Goal: Information Seeking & Learning: Find specific fact

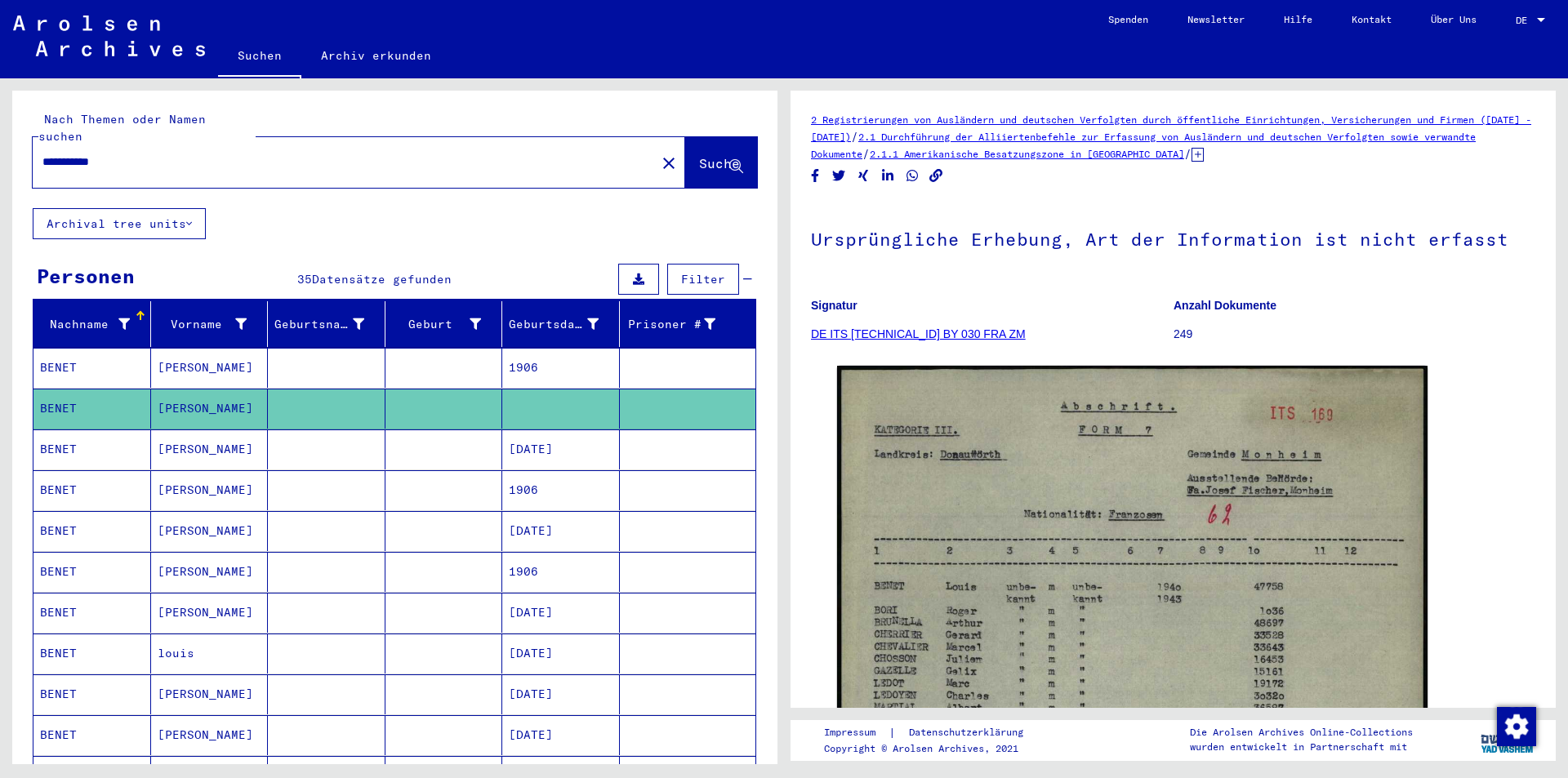
click at [659, 153] on mat-icon "close" at bounding box center [668, 163] width 20 height 20
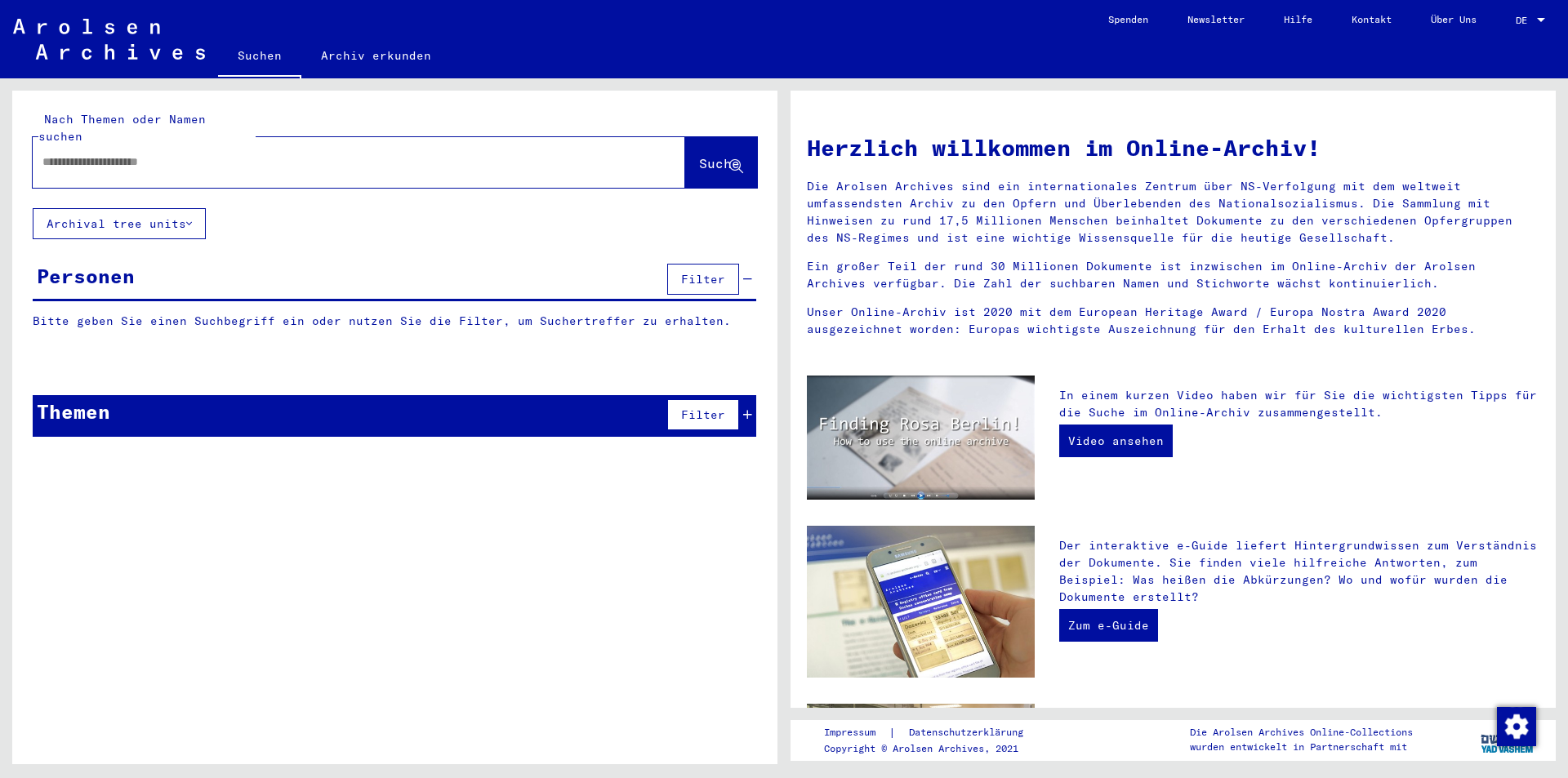
click at [505, 153] on input "text" at bounding box center [340, 162] width 594 height 17
type input "********"
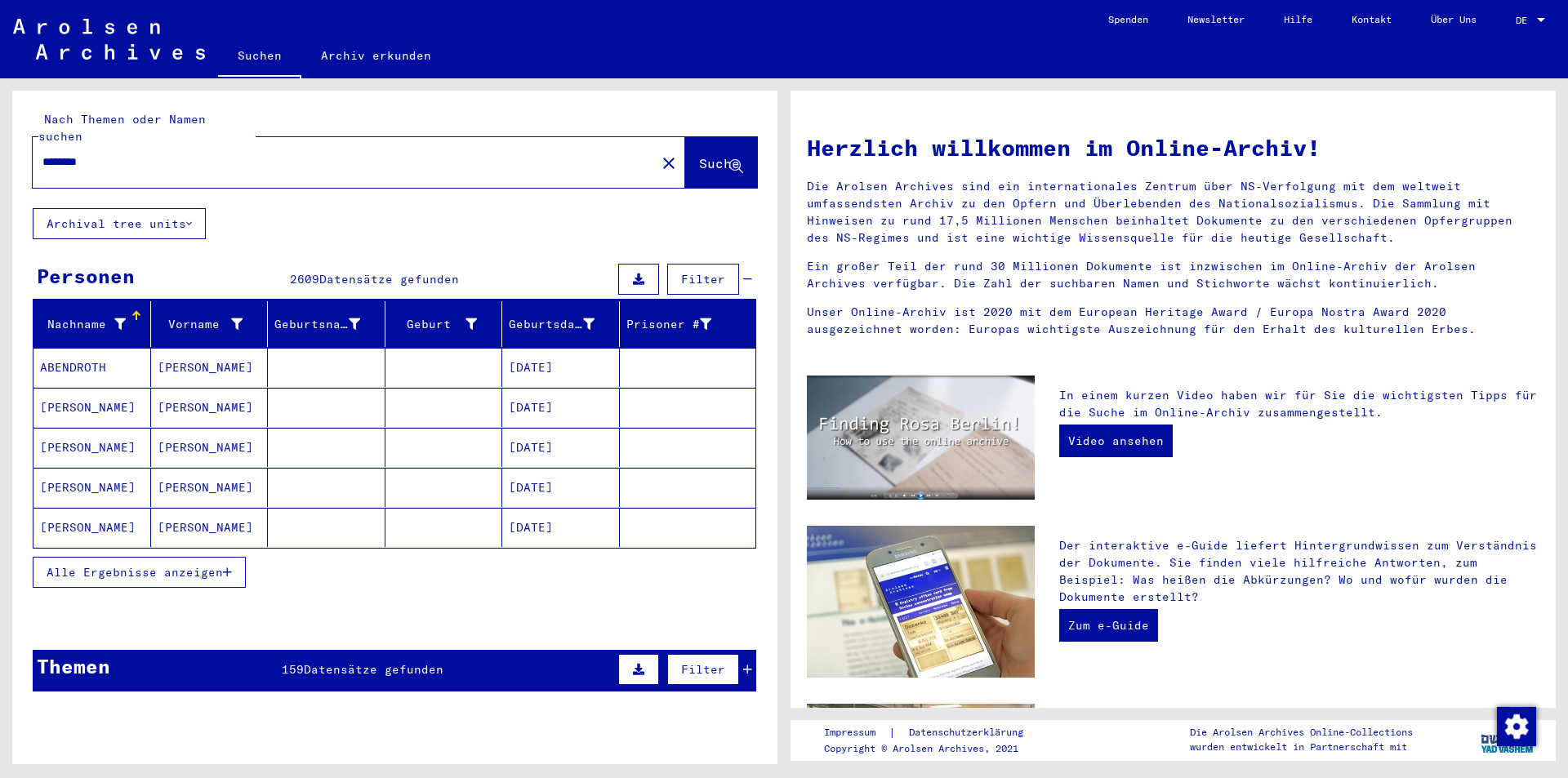
click at [205, 565] on span "Alle Ergebnisse anzeigen" at bounding box center [134, 572] width 176 height 15
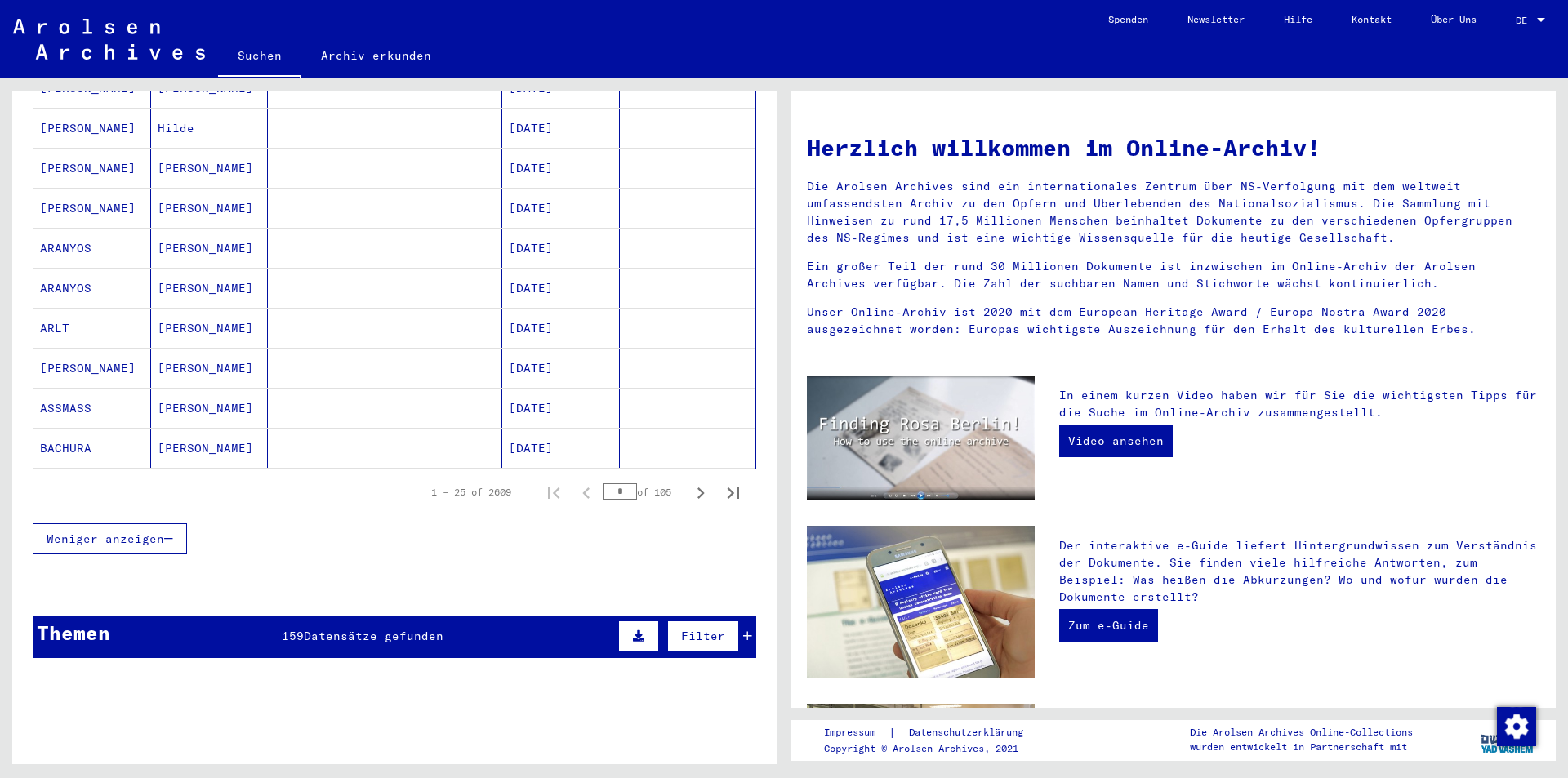
scroll to position [1061, 0]
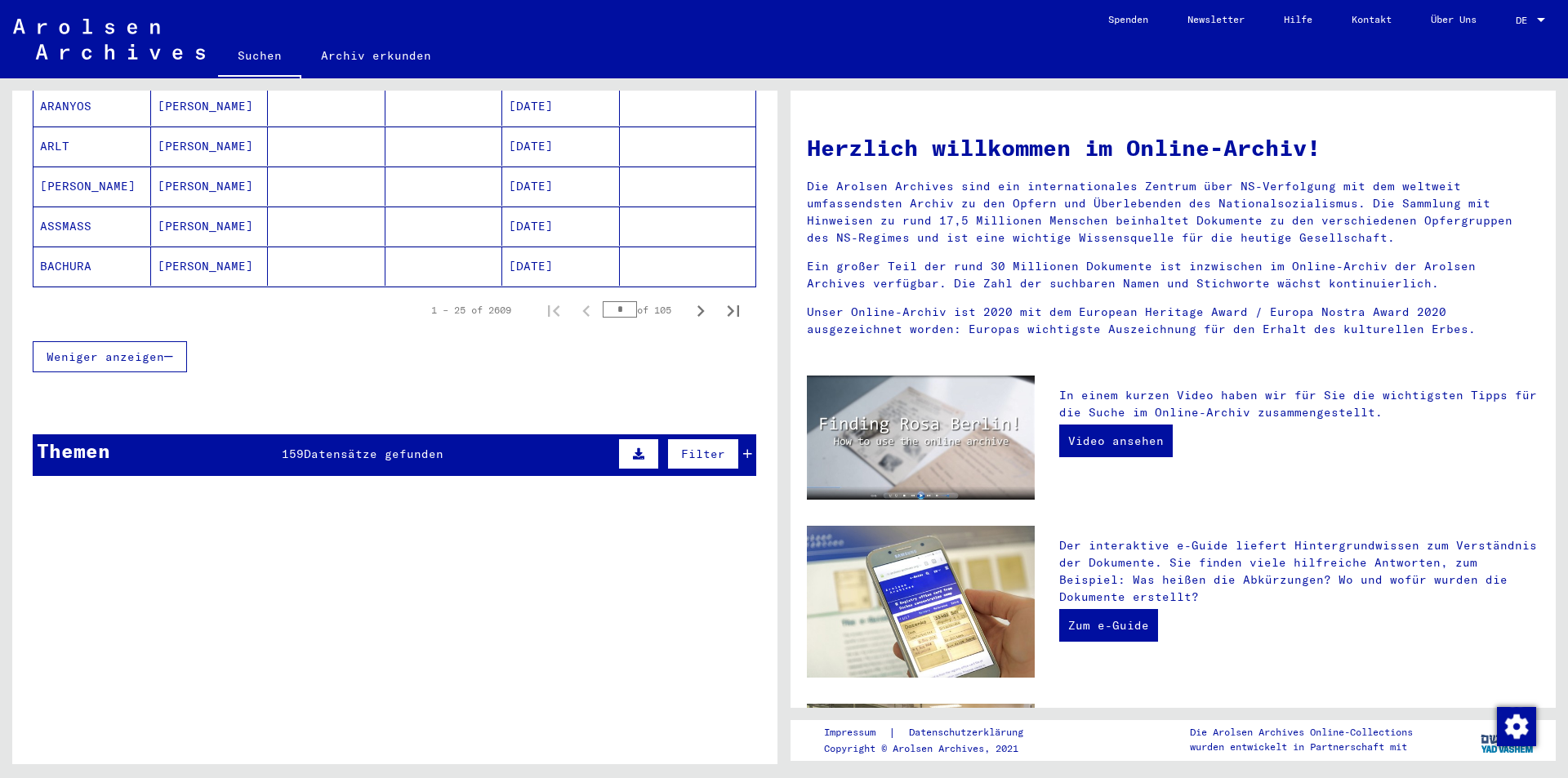
click at [612, 301] on input "*" at bounding box center [620, 309] width 34 height 16
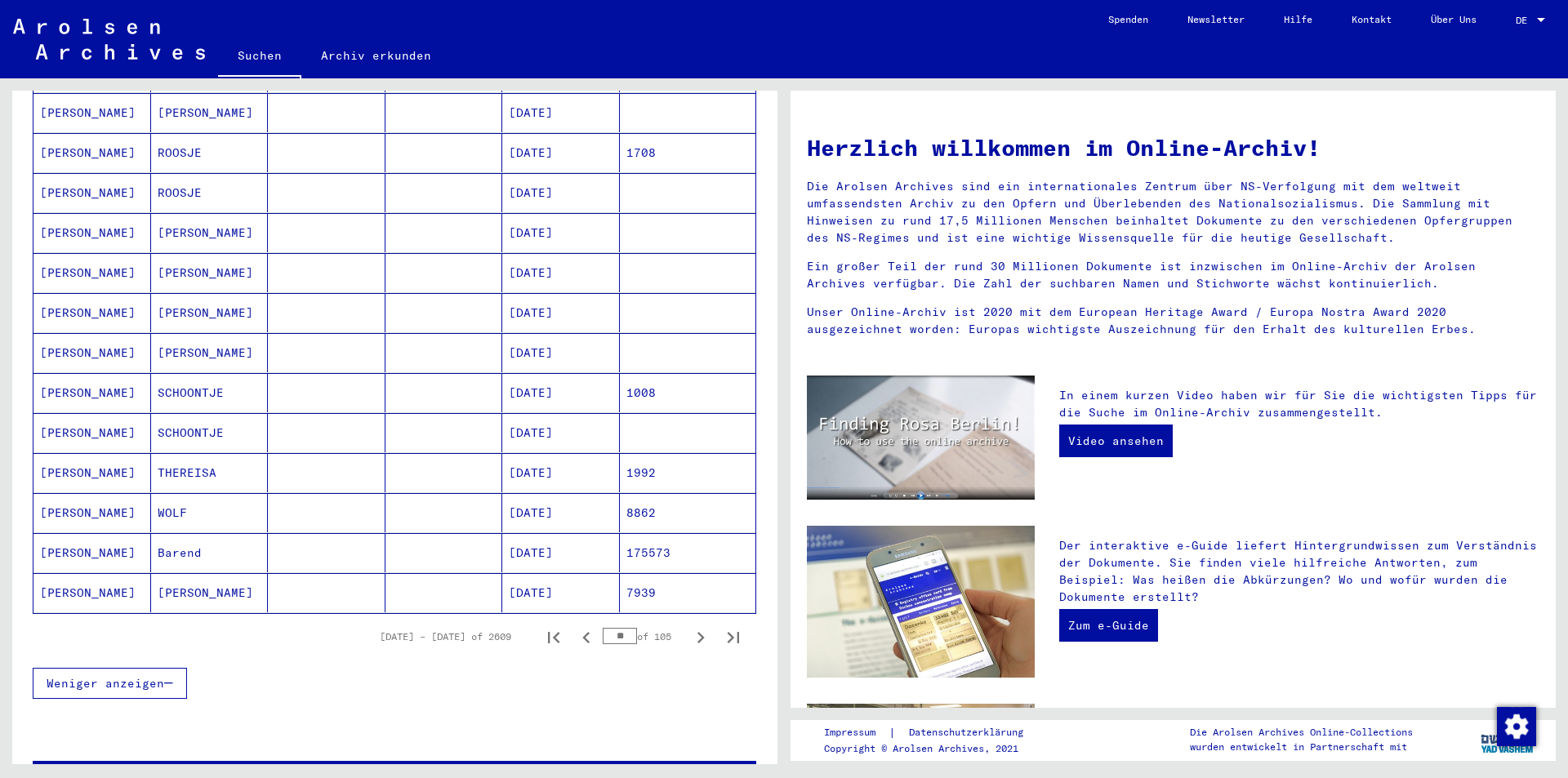
scroll to position [980, 0]
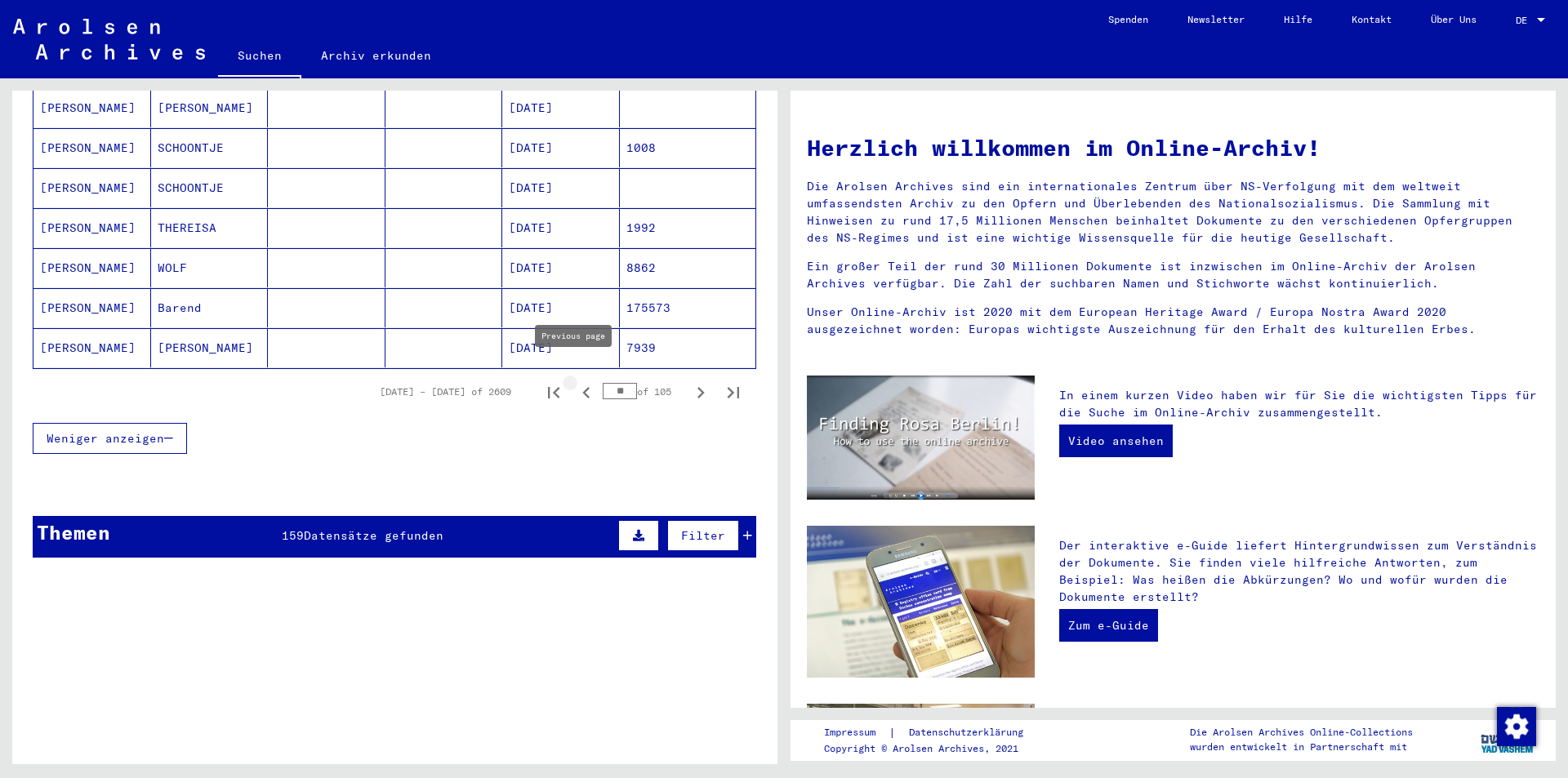
click at [575, 382] on icon "Previous page" at bounding box center [586, 393] width 23 height 23
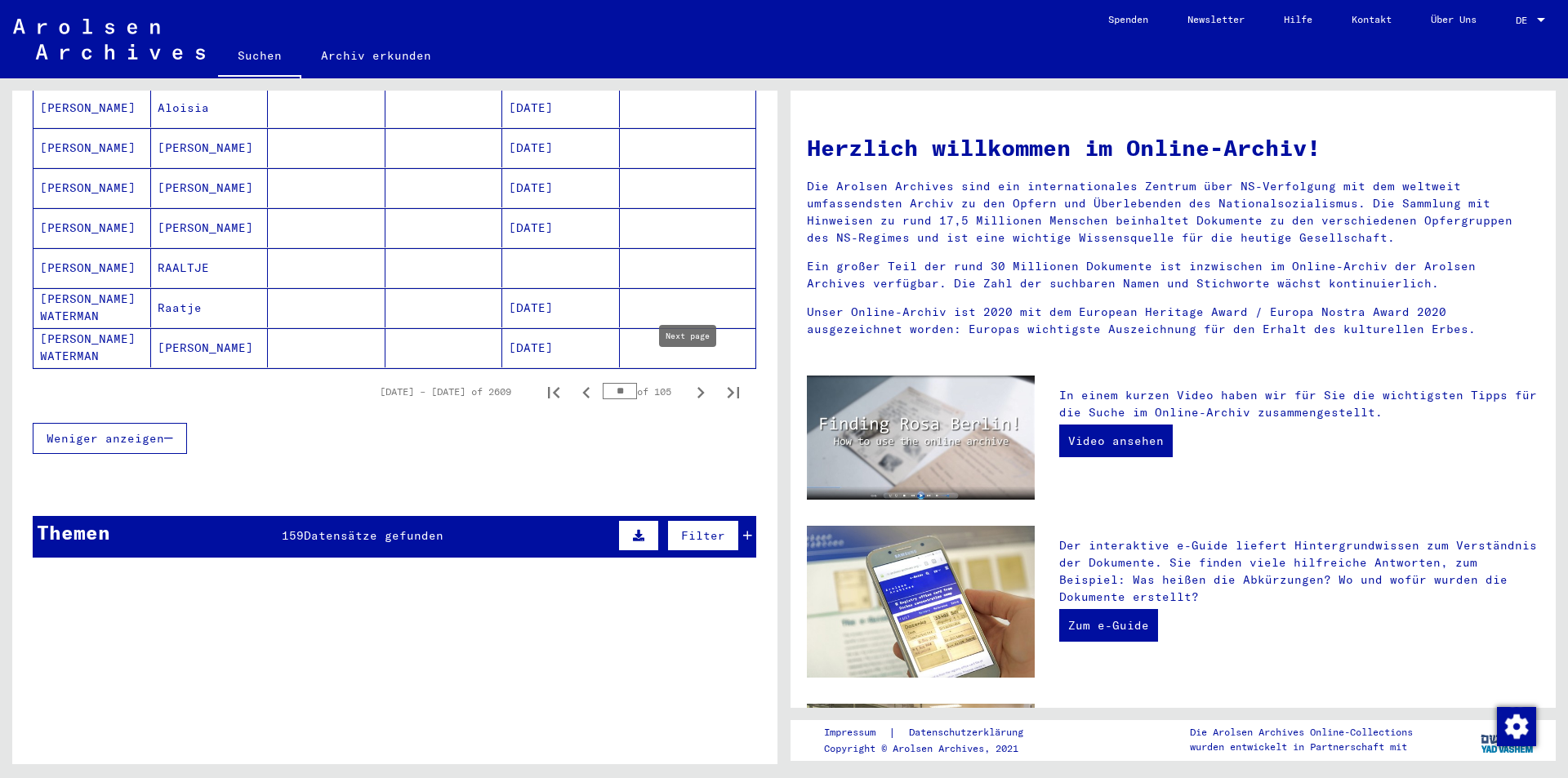
click at [689, 382] on icon "Next page" at bounding box center [700, 393] width 23 height 23
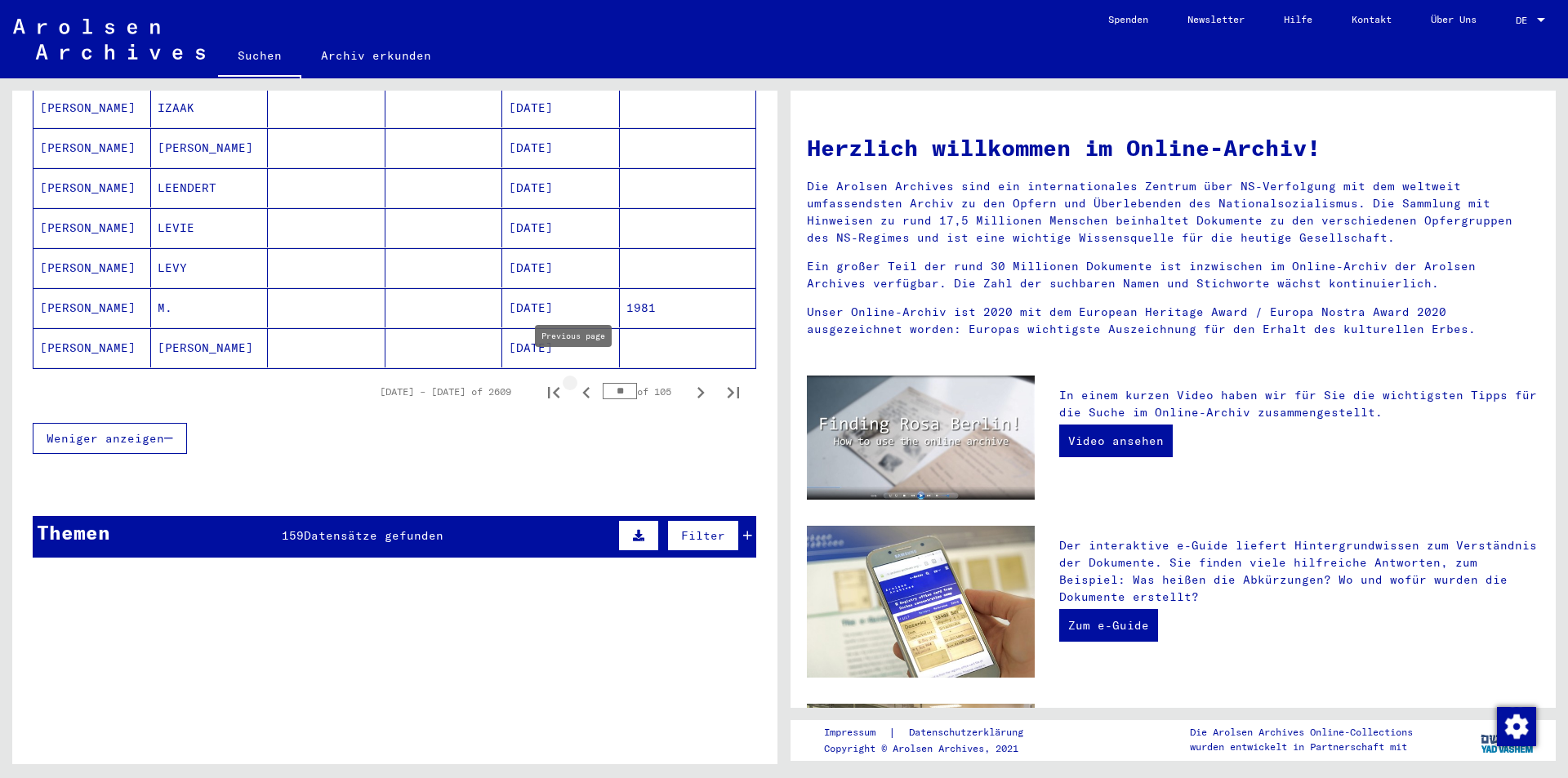
click at [582, 387] on icon "Previous page" at bounding box center [585, 392] width 8 height 11
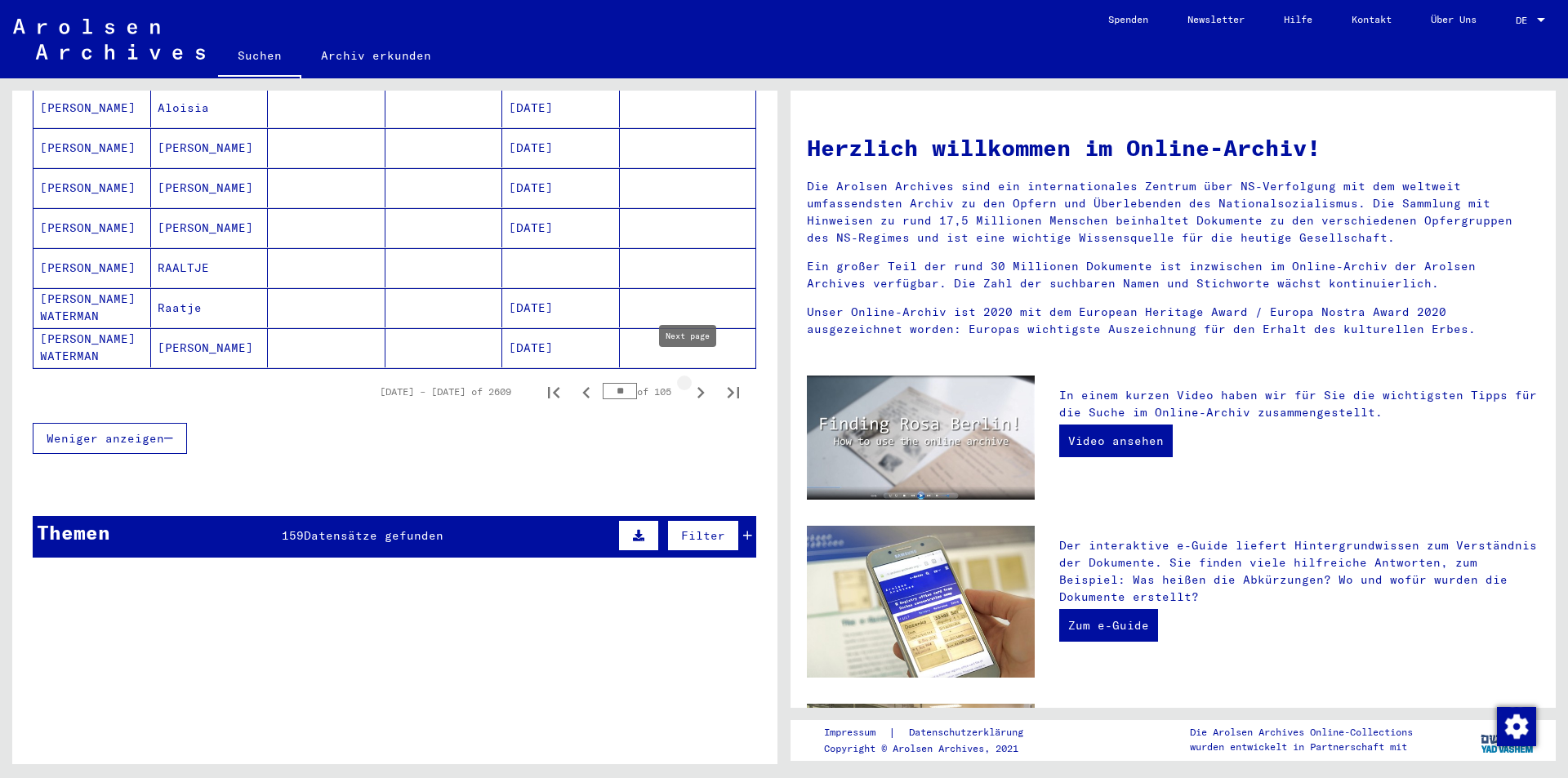
click at [689, 382] on icon "Next page" at bounding box center [700, 393] width 23 height 23
type input "**"
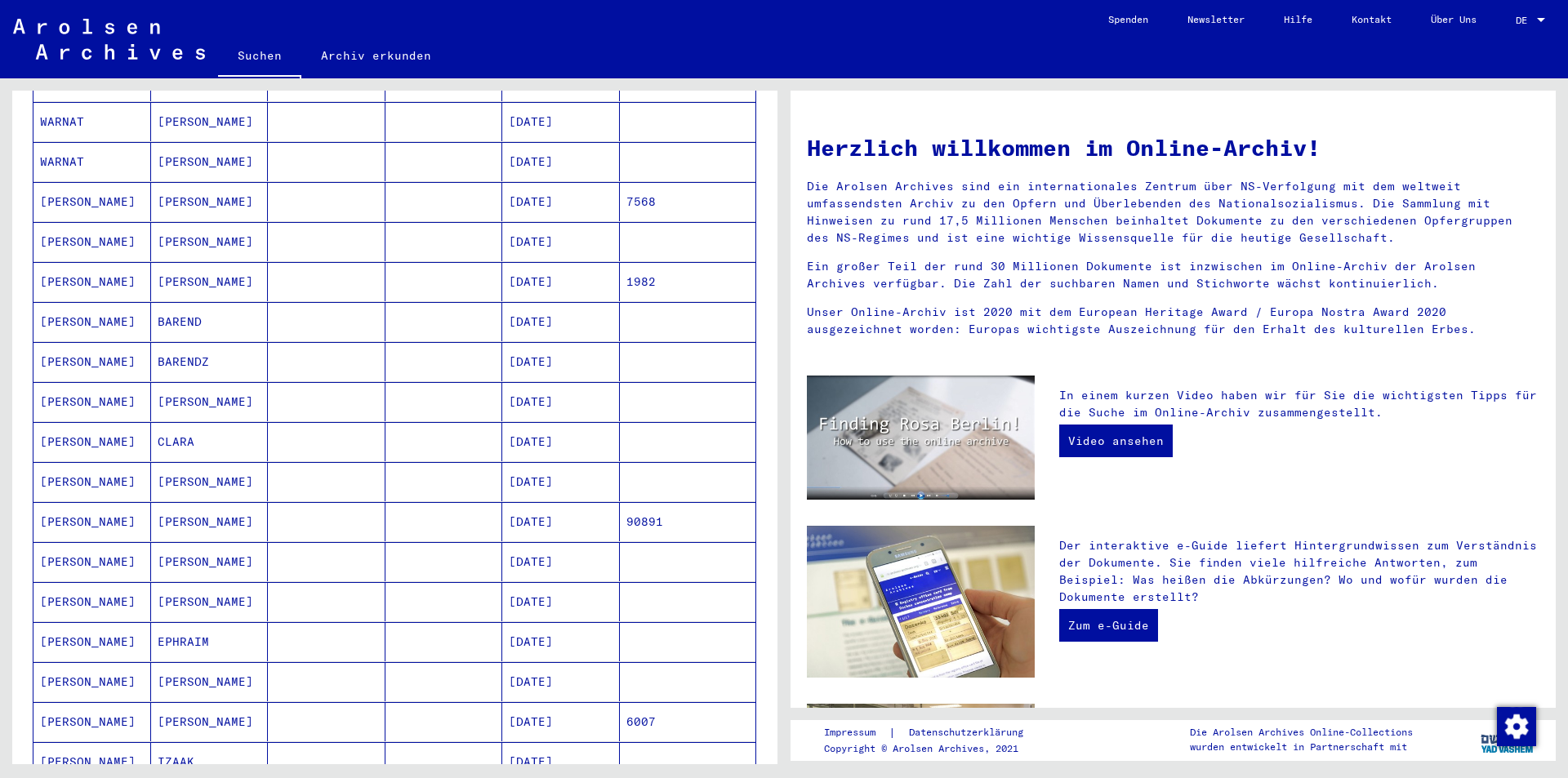
scroll to position [327, 0]
click at [406, 181] on mat-cell at bounding box center [443, 201] width 117 height 39
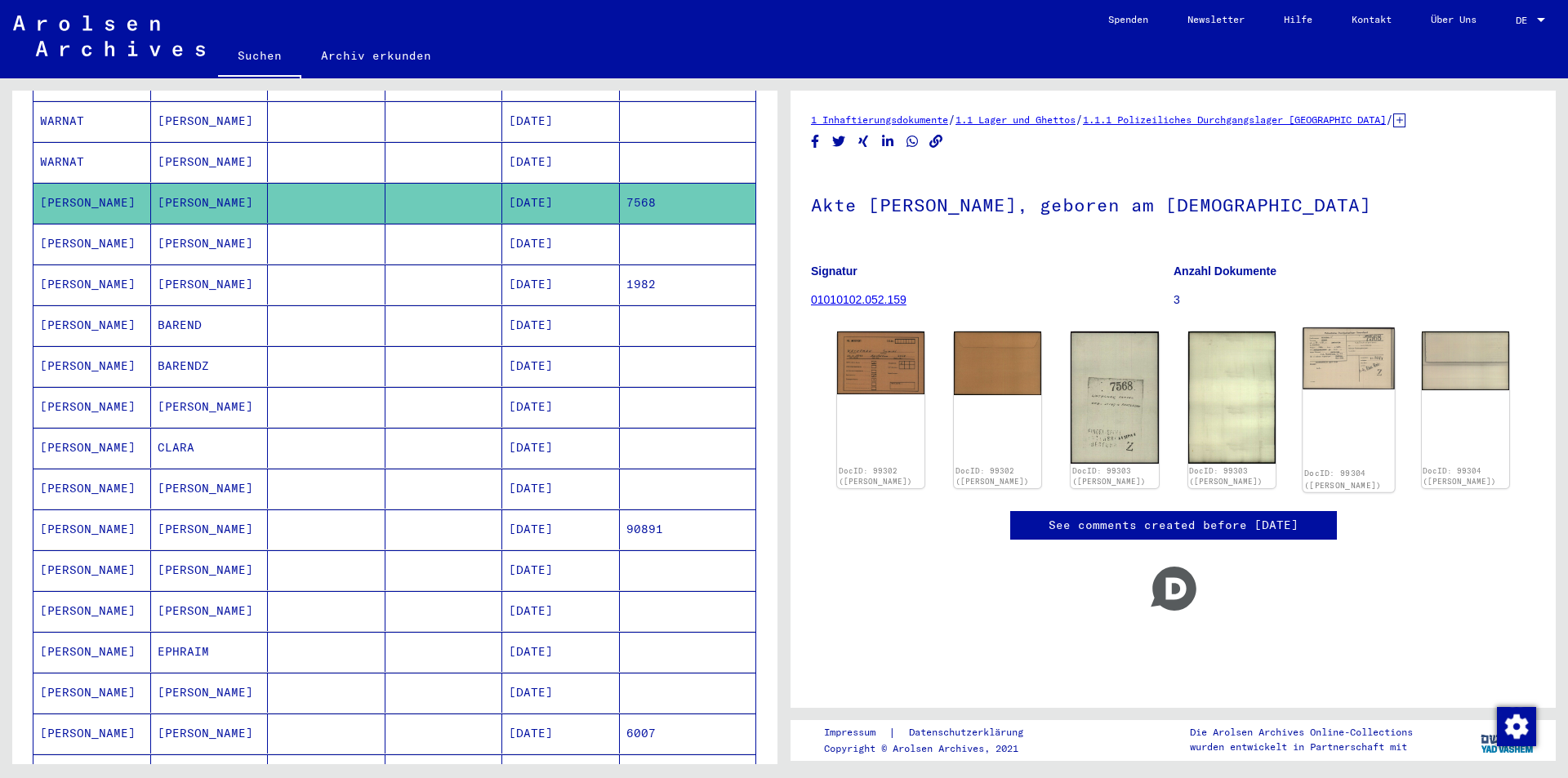
click at [1326, 370] on img at bounding box center [1349, 359] width 92 height 62
click at [852, 348] on img at bounding box center [881, 360] width 92 height 66
click at [1108, 382] on img at bounding box center [1115, 397] width 92 height 139
click at [635, 223] on mat-cell at bounding box center [687, 243] width 136 height 40
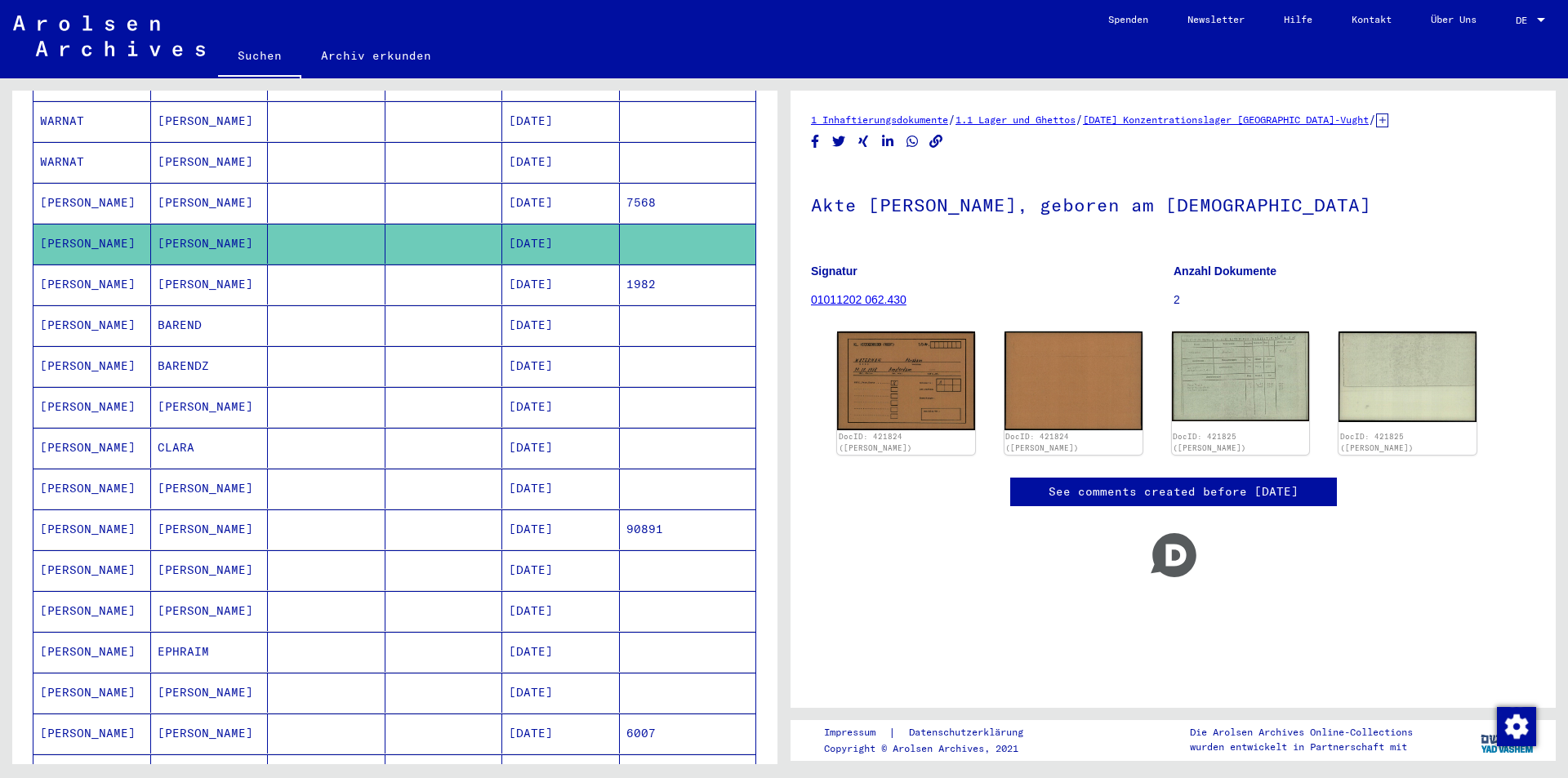
click at [620, 268] on mat-cell "1982" at bounding box center [687, 284] width 136 height 40
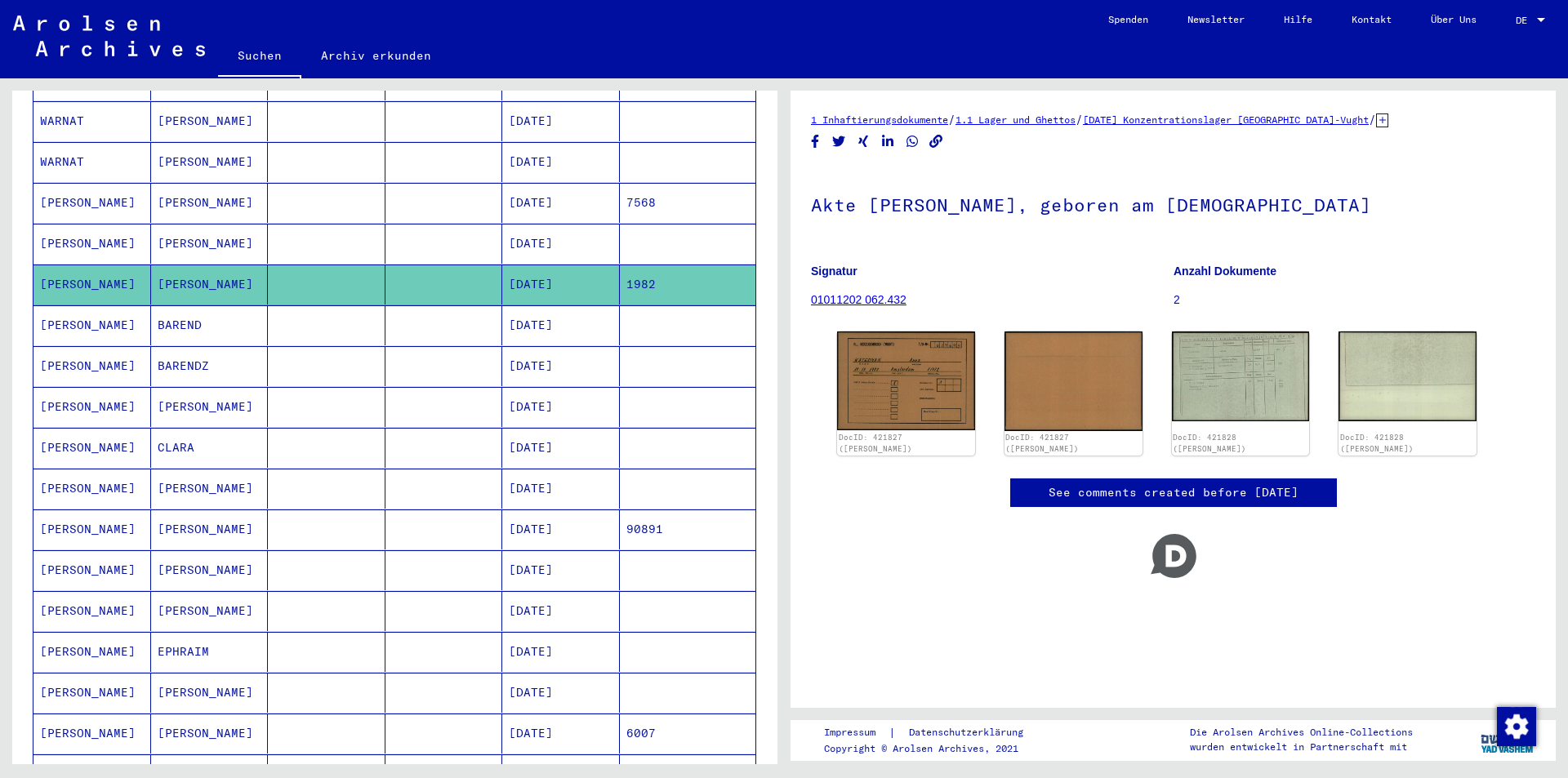
click at [543, 306] on mat-cell "03/30/1910" at bounding box center [561, 325] width 117 height 40
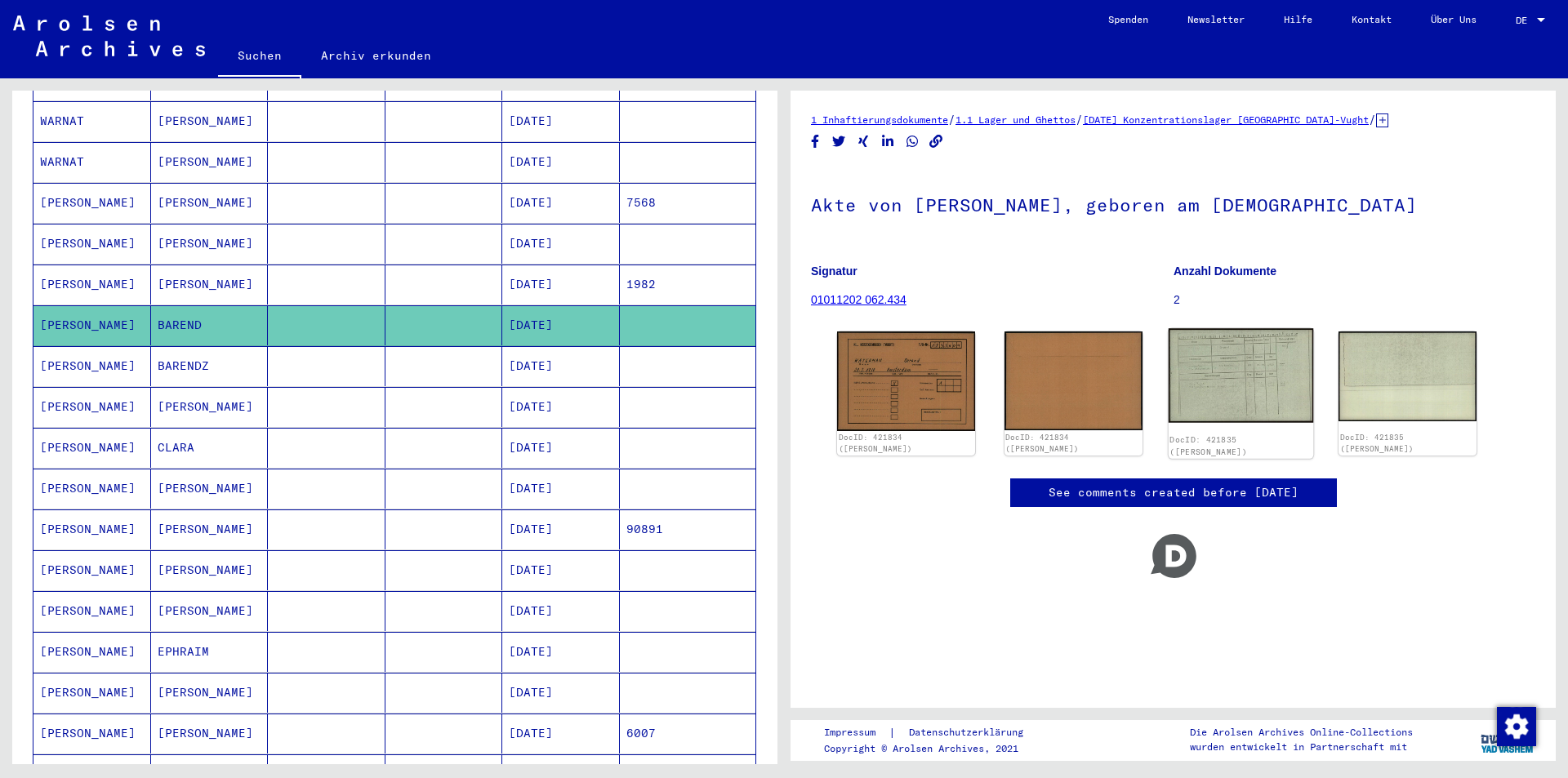
click at [1233, 353] on img at bounding box center [1239, 376] width 145 height 94
click at [555, 347] on mat-cell "12/01/1908" at bounding box center [561, 366] width 117 height 40
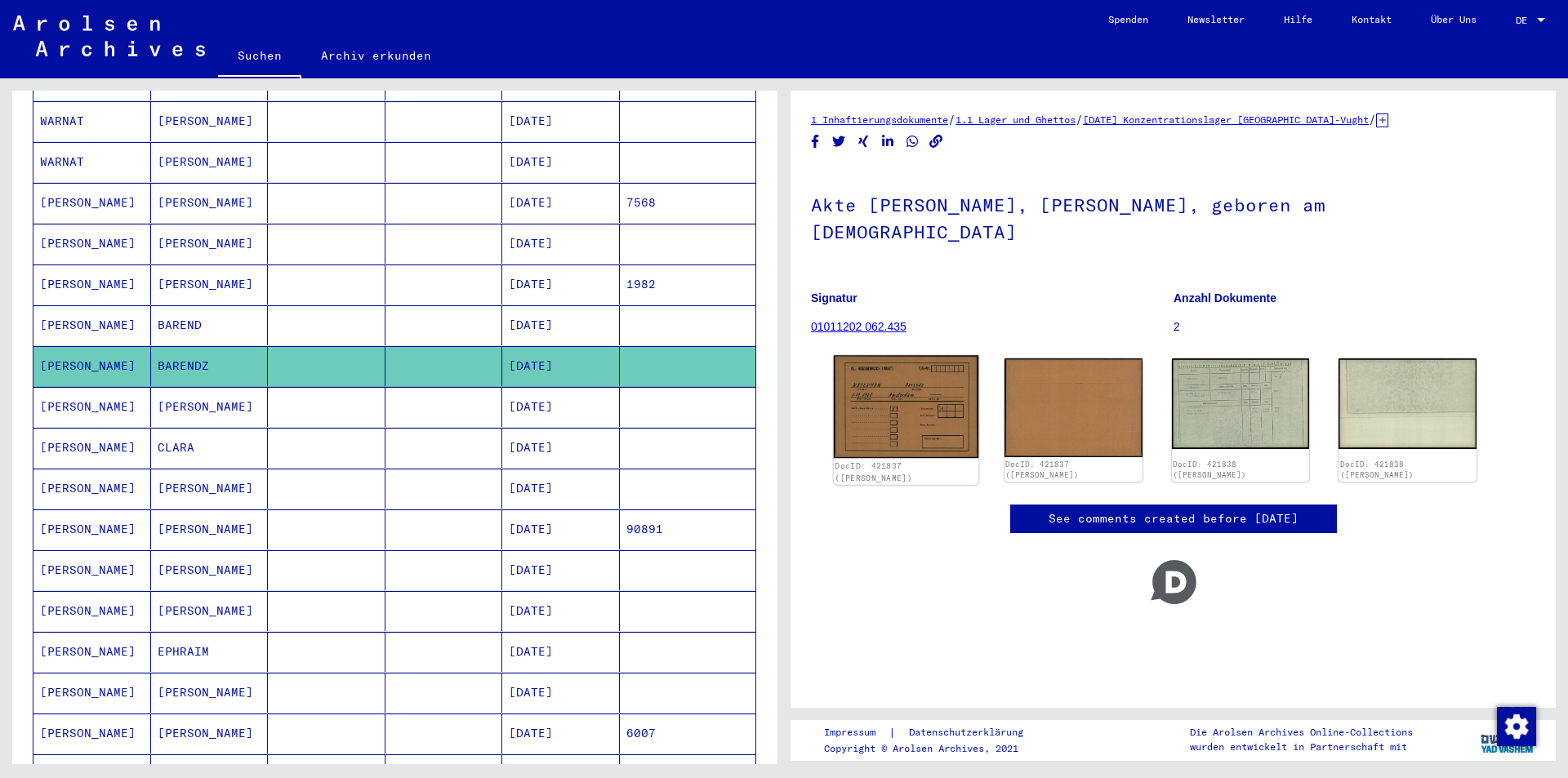
click at [928, 375] on img at bounding box center [906, 407] width 145 height 103
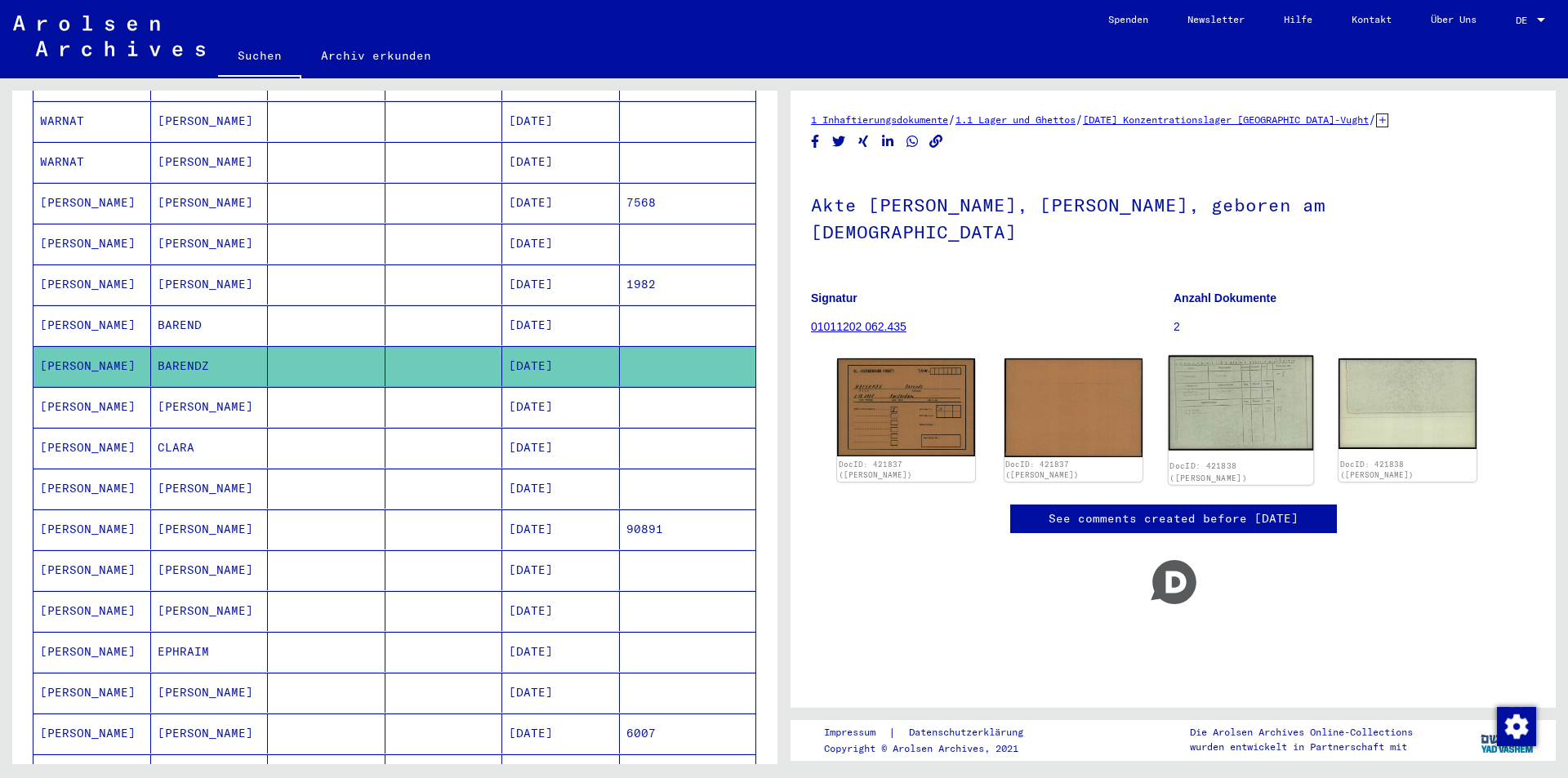
click at [1212, 389] on img at bounding box center [1239, 402] width 145 height 95
click at [530, 391] on mat-cell "02/11/1911" at bounding box center [561, 407] width 117 height 40
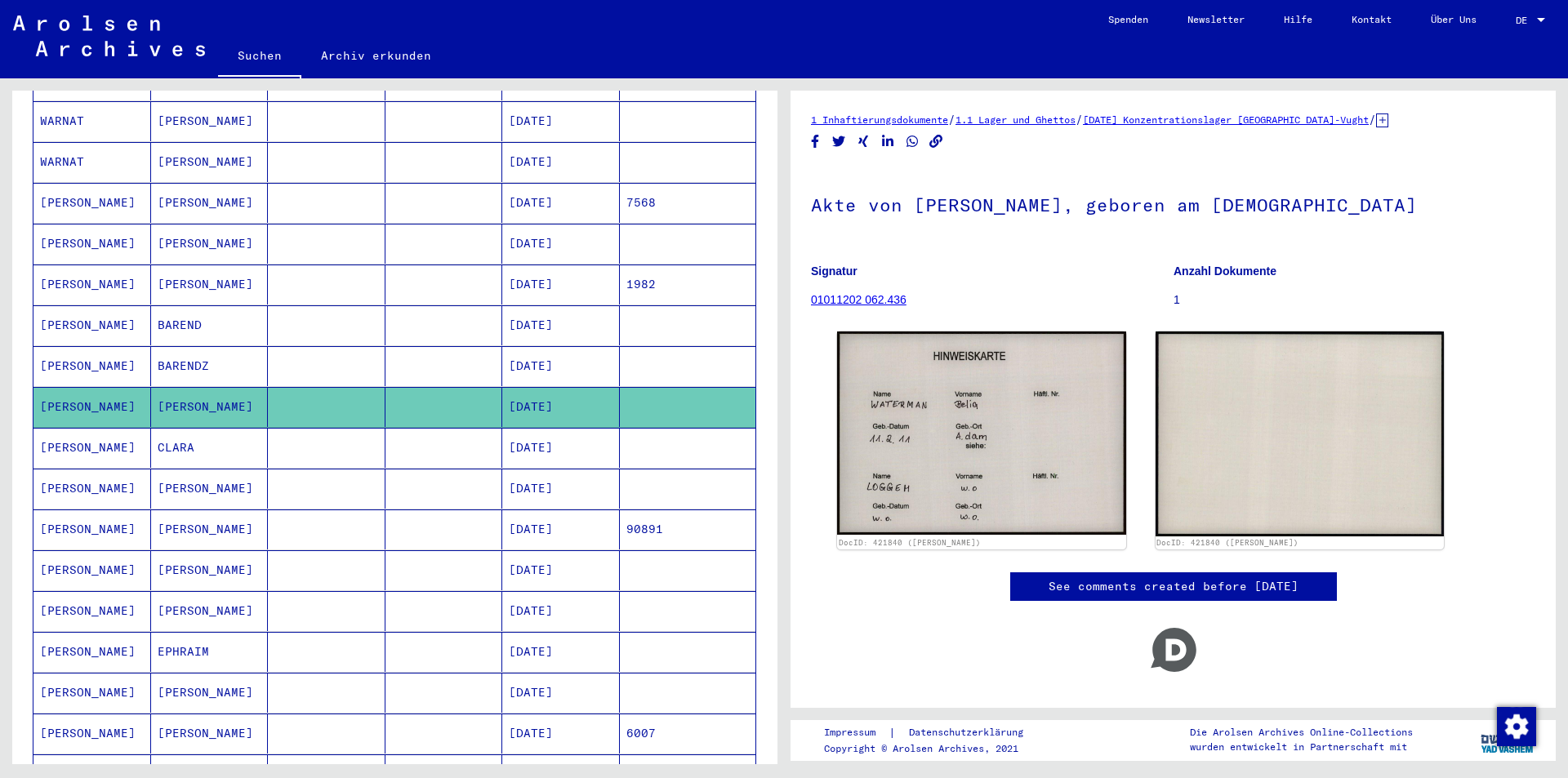
click at [543, 428] on mat-cell "03/07/1891" at bounding box center [561, 448] width 117 height 40
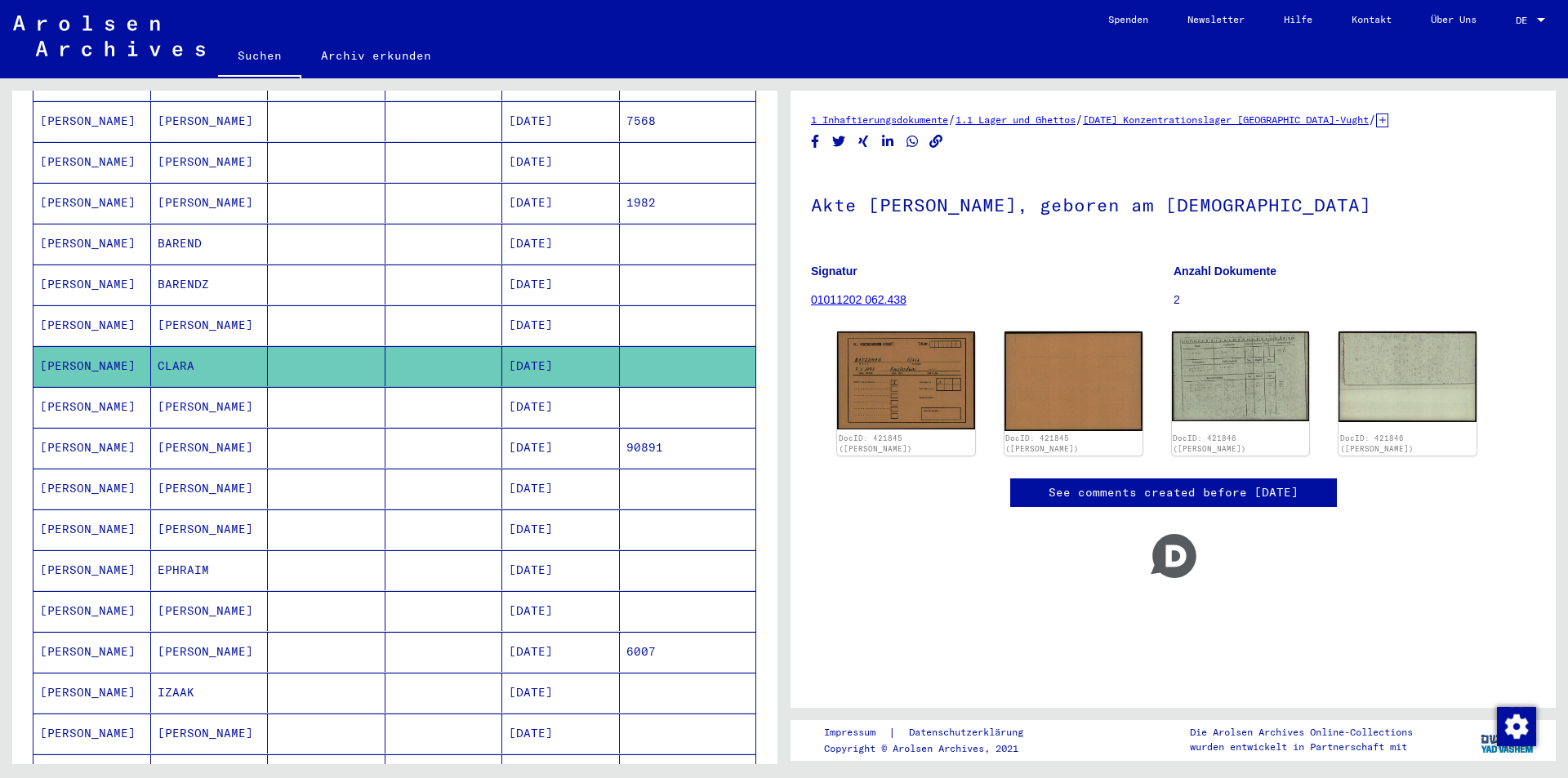
scroll to position [491, 0]
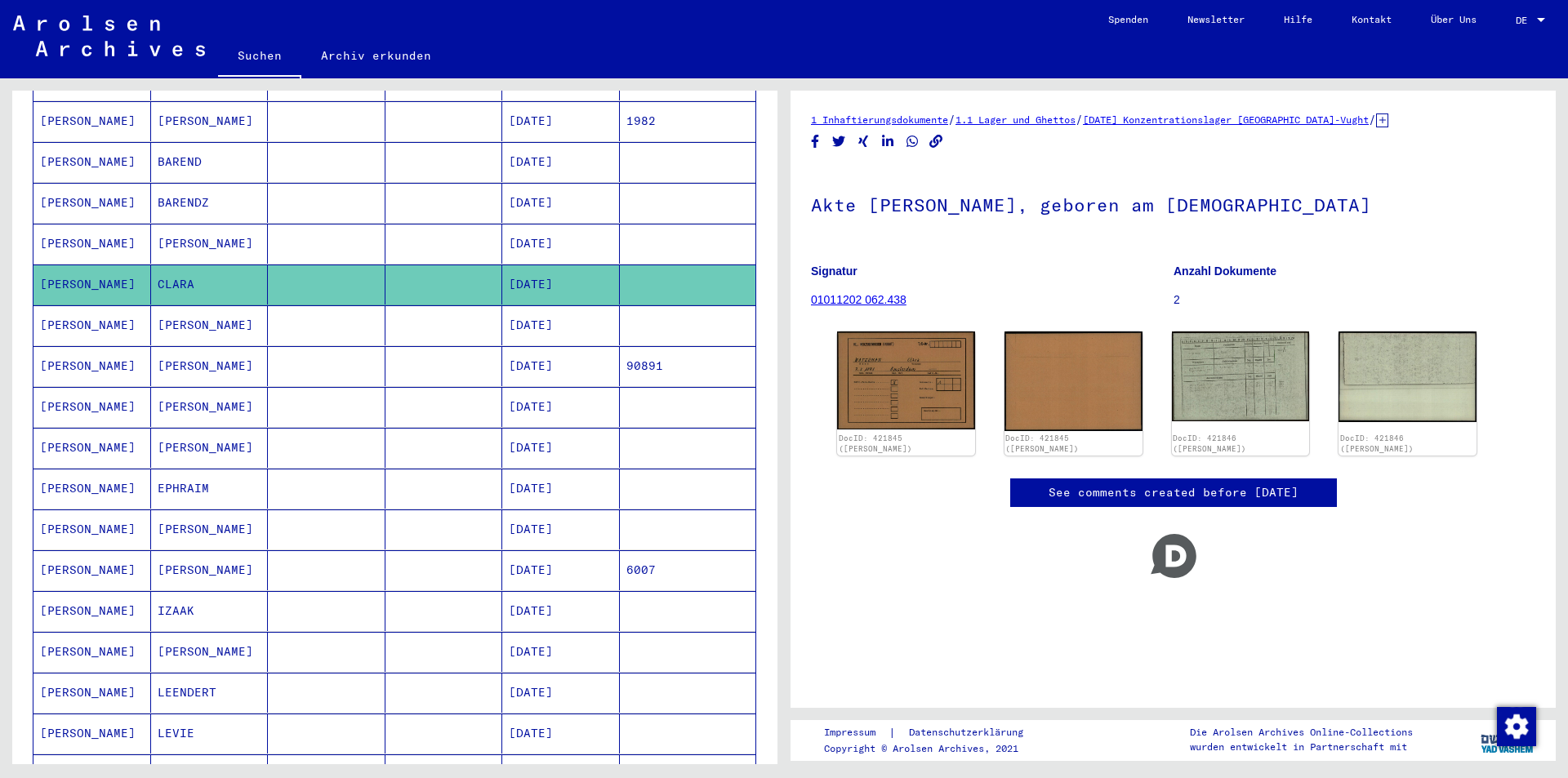
click at [539, 469] on mat-cell "09/28/1908" at bounding box center [561, 489] width 117 height 40
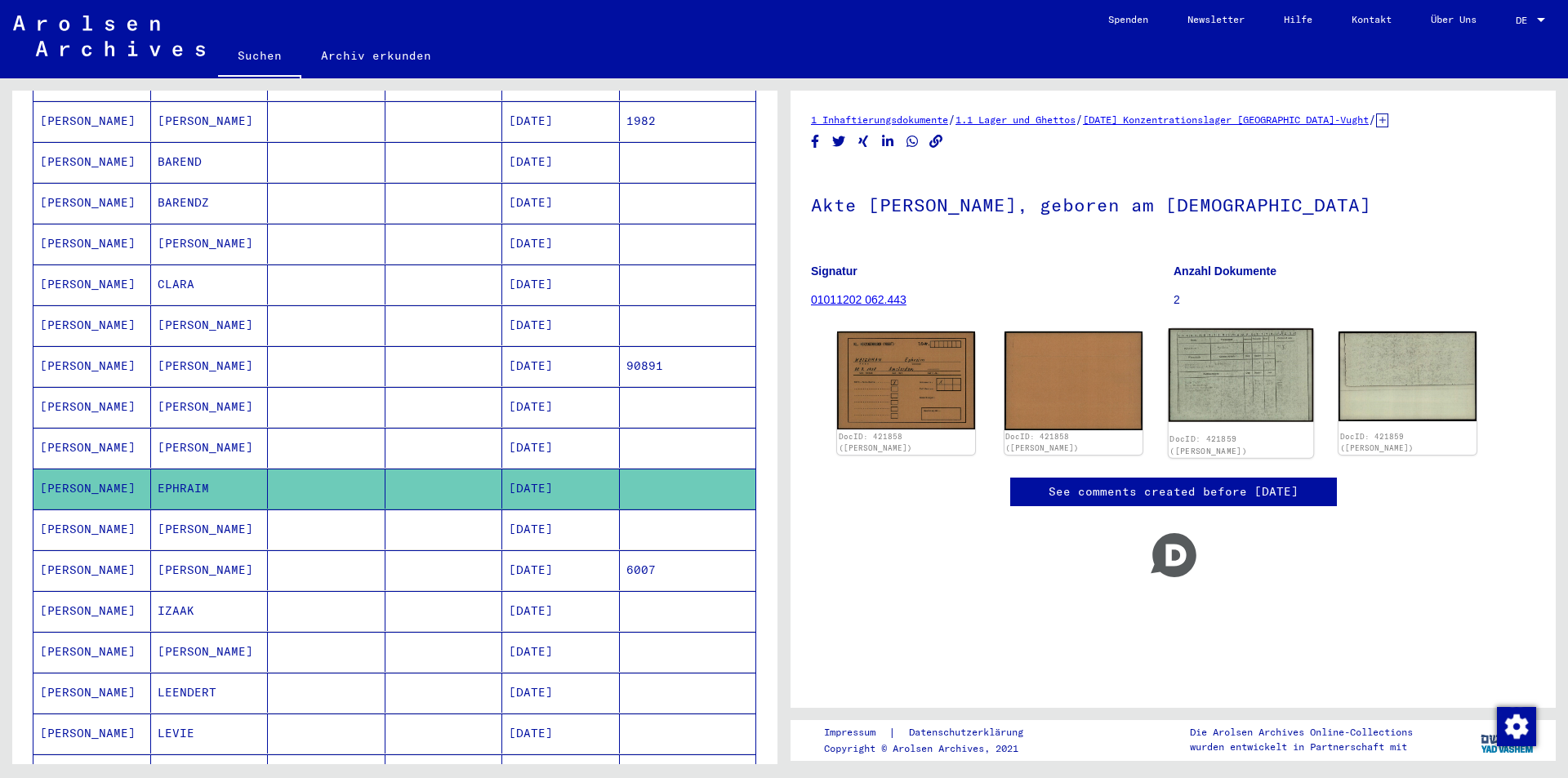
click at [1211, 375] on img at bounding box center [1239, 376] width 145 height 94
click at [517, 550] on mat-cell "07/30/1877" at bounding box center [561, 570] width 117 height 40
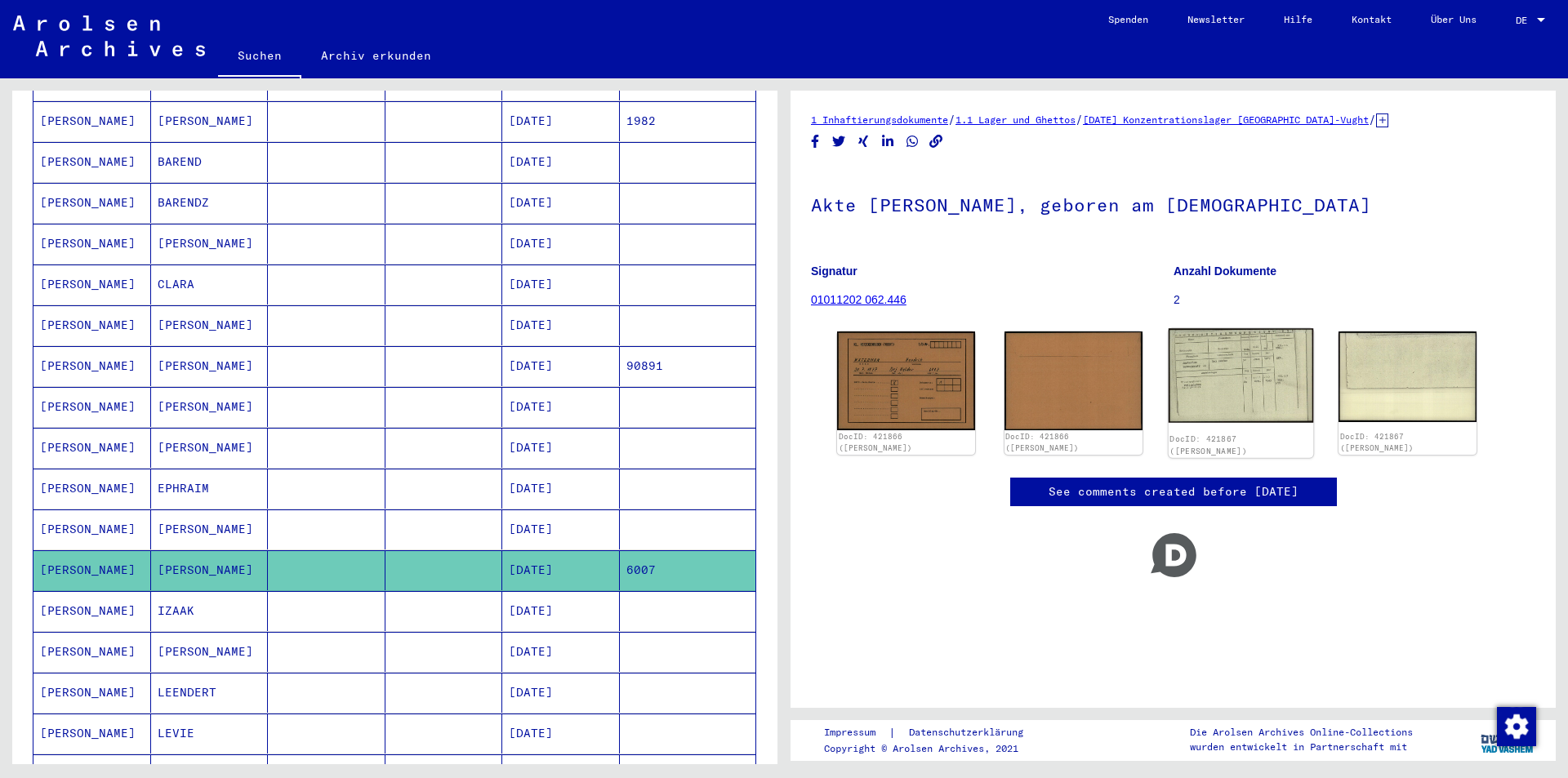
click at [1202, 360] on img at bounding box center [1239, 376] width 145 height 94
click at [551, 591] on mat-cell "12/27/1923" at bounding box center [561, 611] width 117 height 40
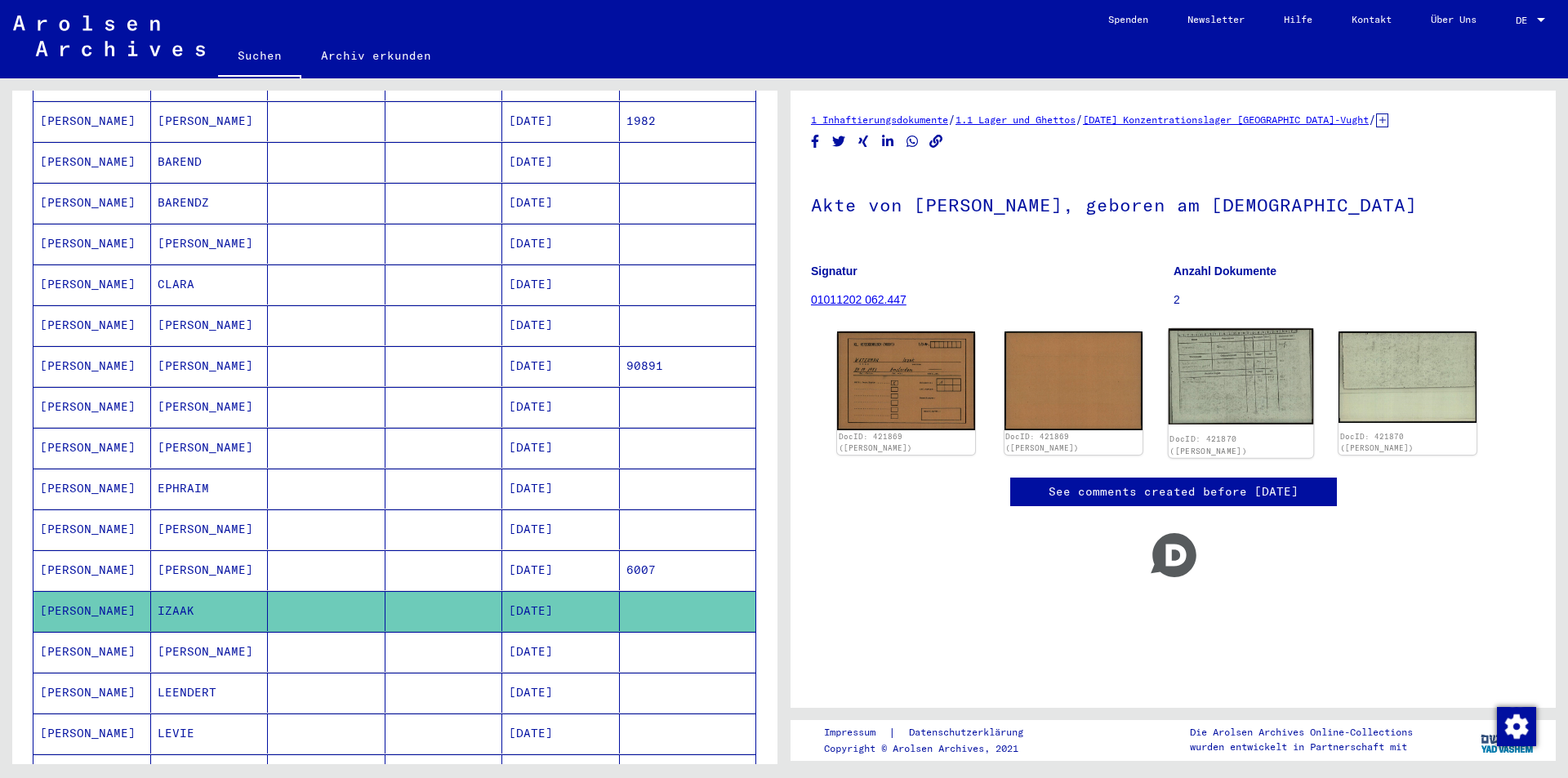
click at [1211, 365] on img at bounding box center [1239, 377] width 145 height 96
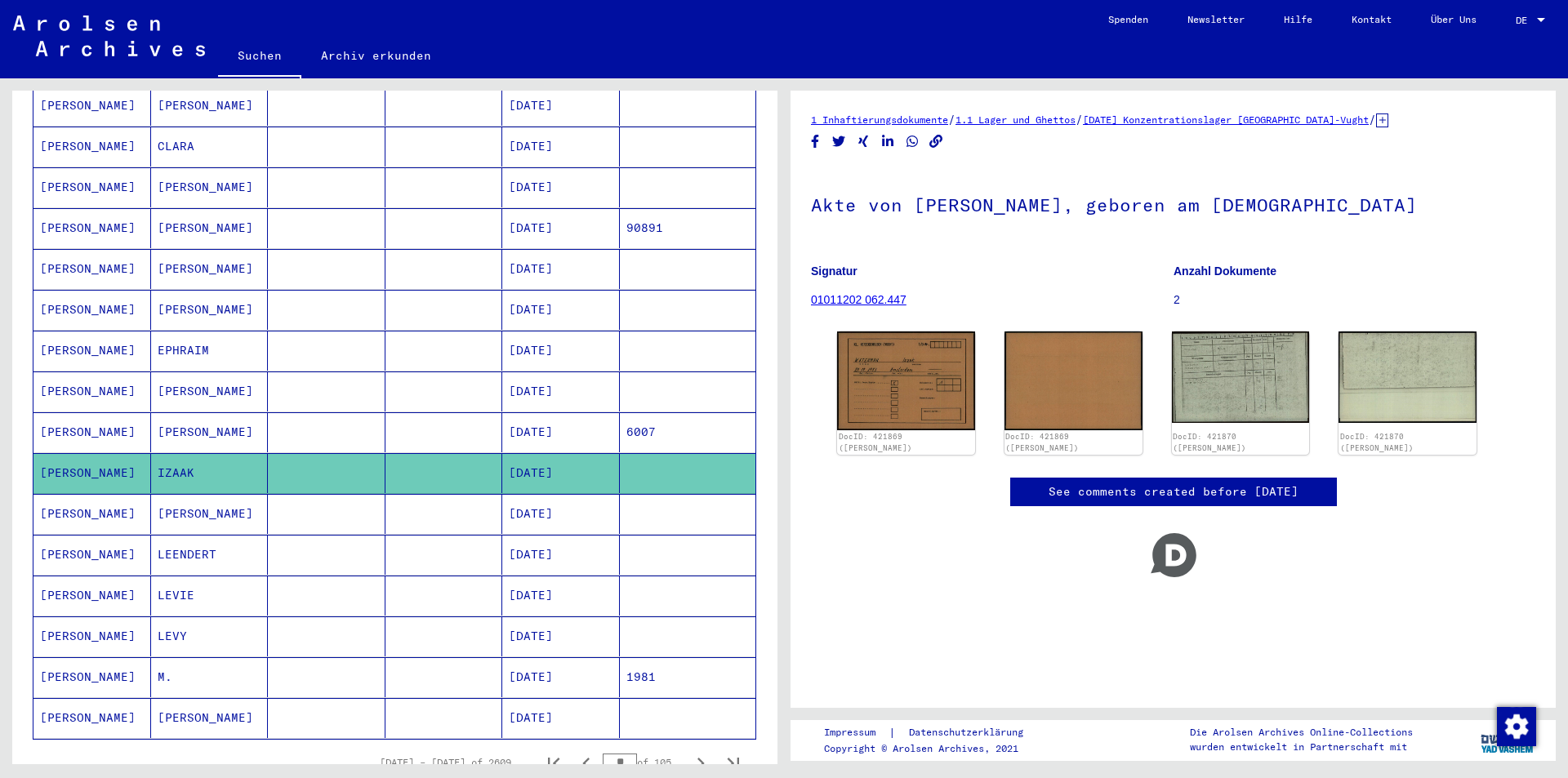
scroll to position [655, 0]
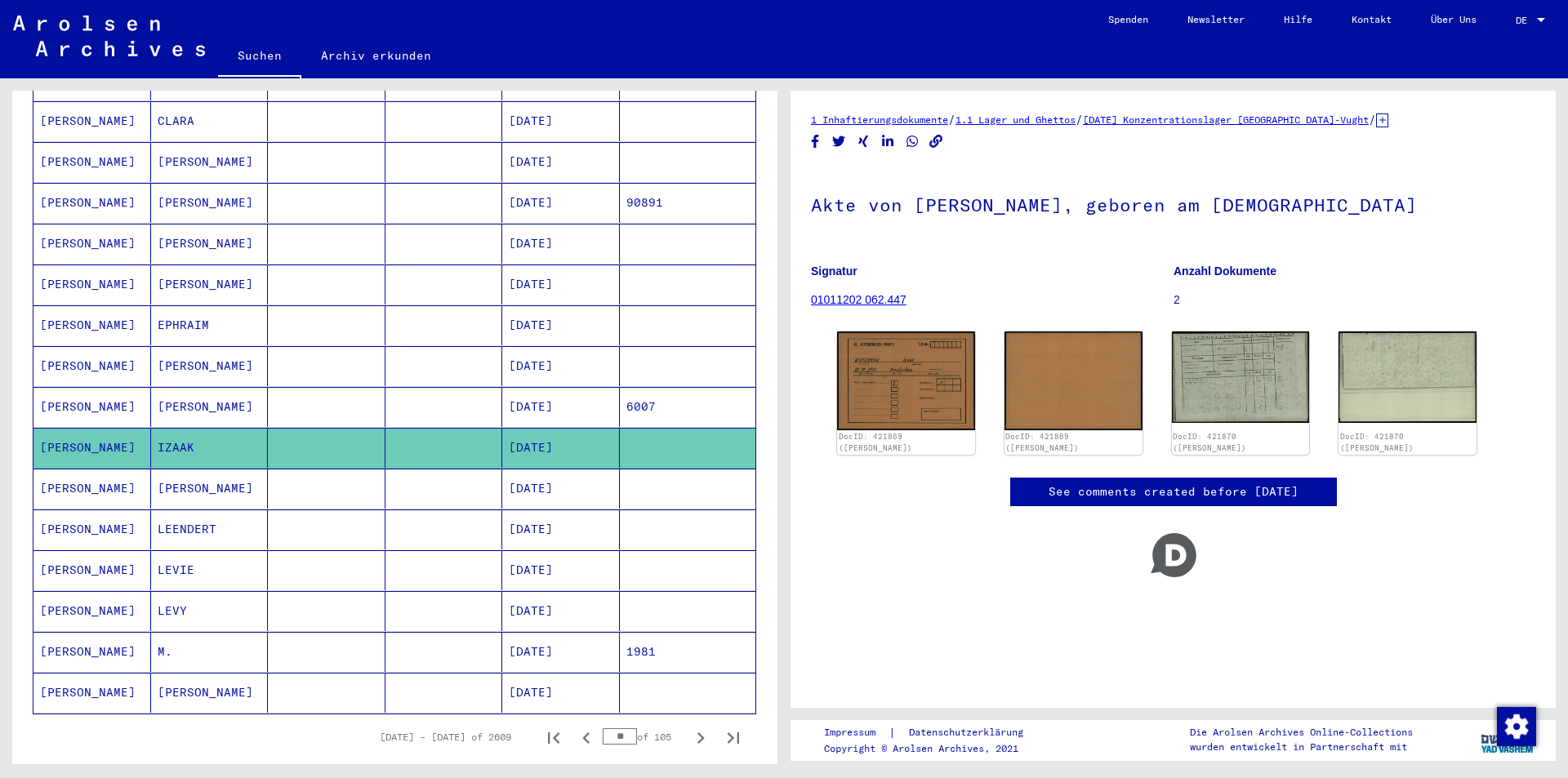
click at [526, 480] on mat-cell "04/29/1922" at bounding box center [561, 489] width 117 height 40
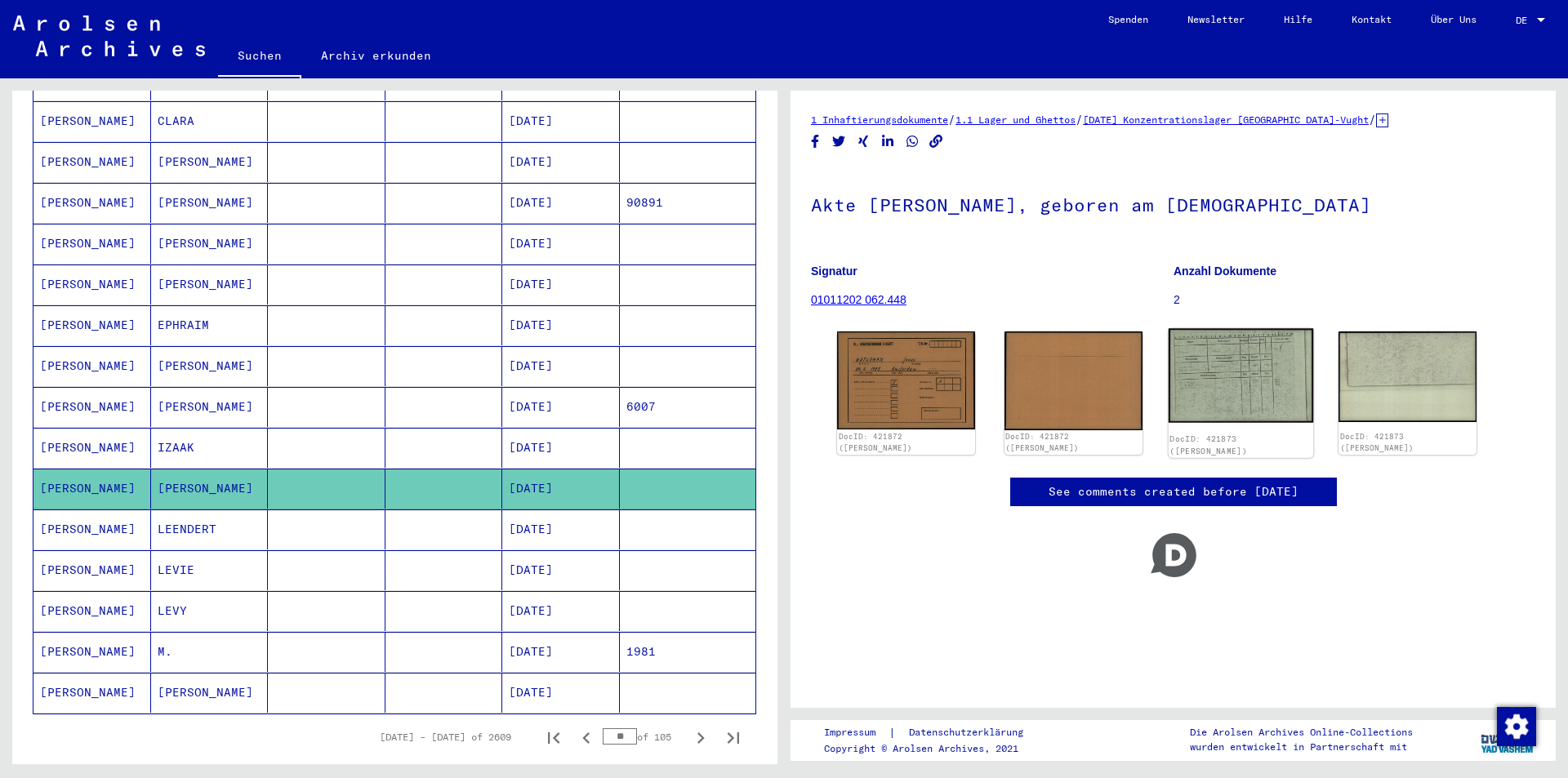
click at [1268, 395] on img at bounding box center [1239, 376] width 145 height 95
click at [557, 526] on mat-cell "04/17/1903" at bounding box center [561, 529] width 117 height 40
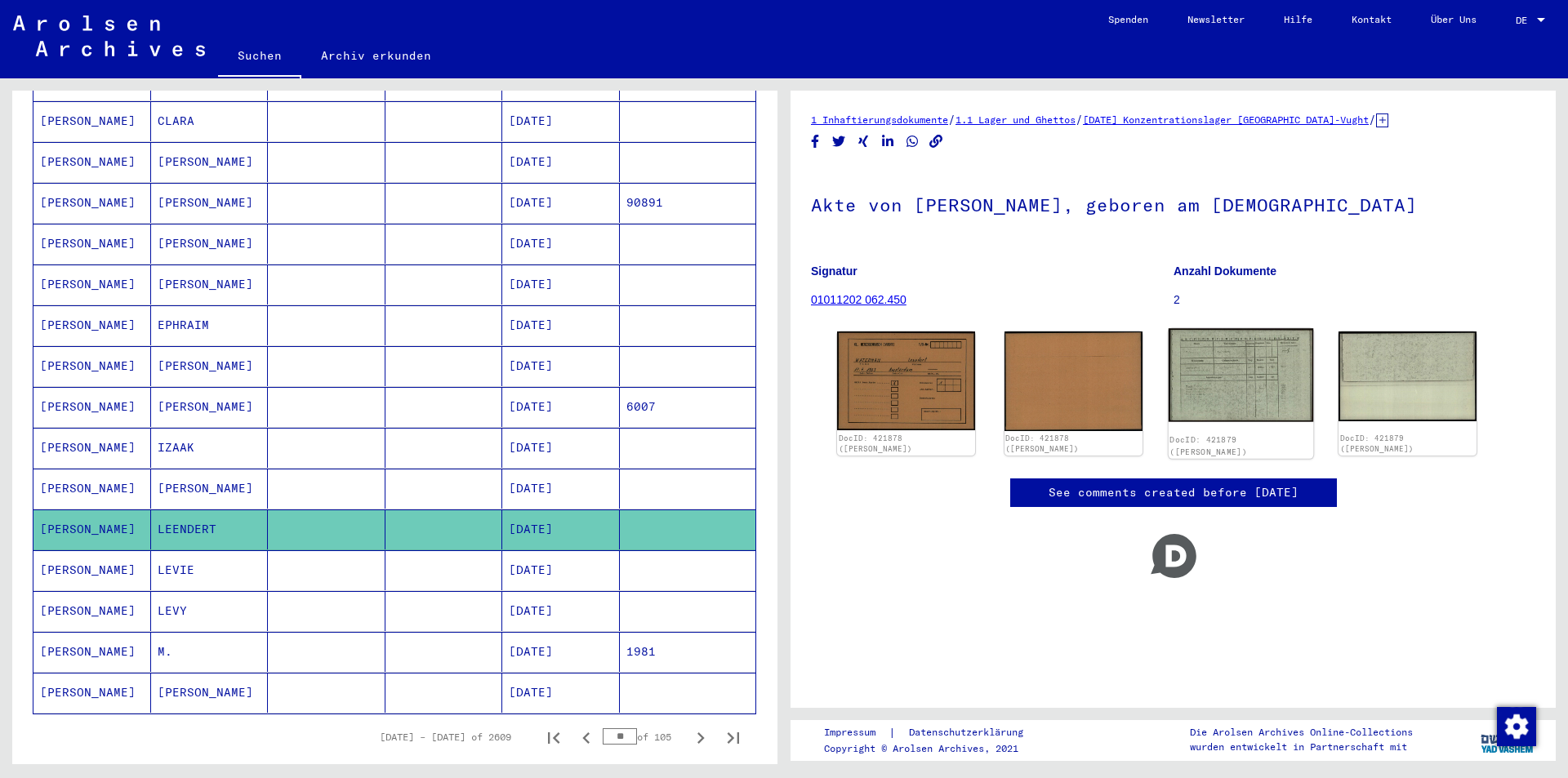
click at [1270, 368] on img at bounding box center [1239, 376] width 145 height 94
click at [1214, 347] on img at bounding box center [1239, 376] width 145 height 94
click at [523, 550] on mat-cell "12/30/1906" at bounding box center [561, 570] width 117 height 40
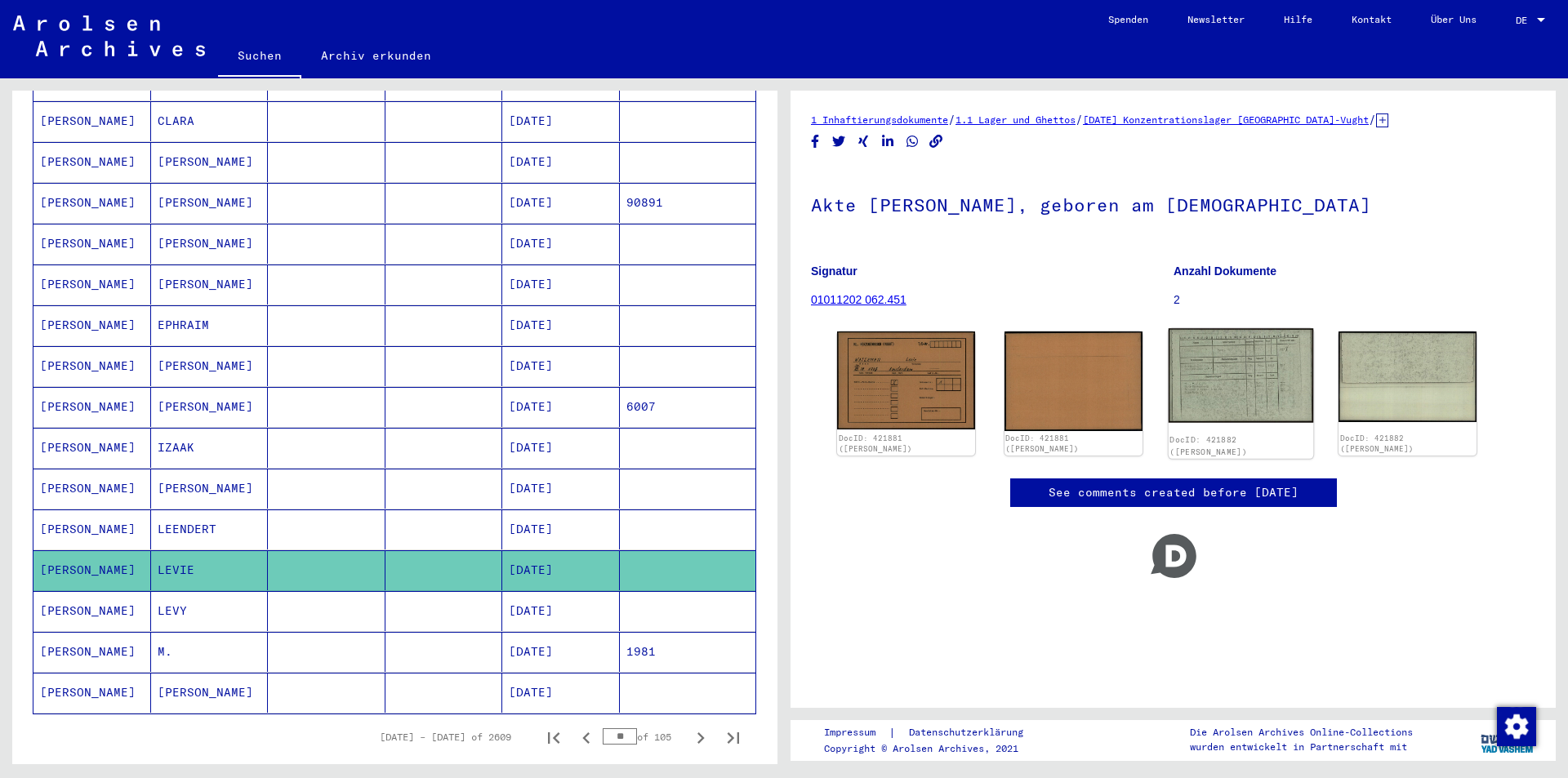
click at [1241, 367] on img at bounding box center [1239, 376] width 145 height 94
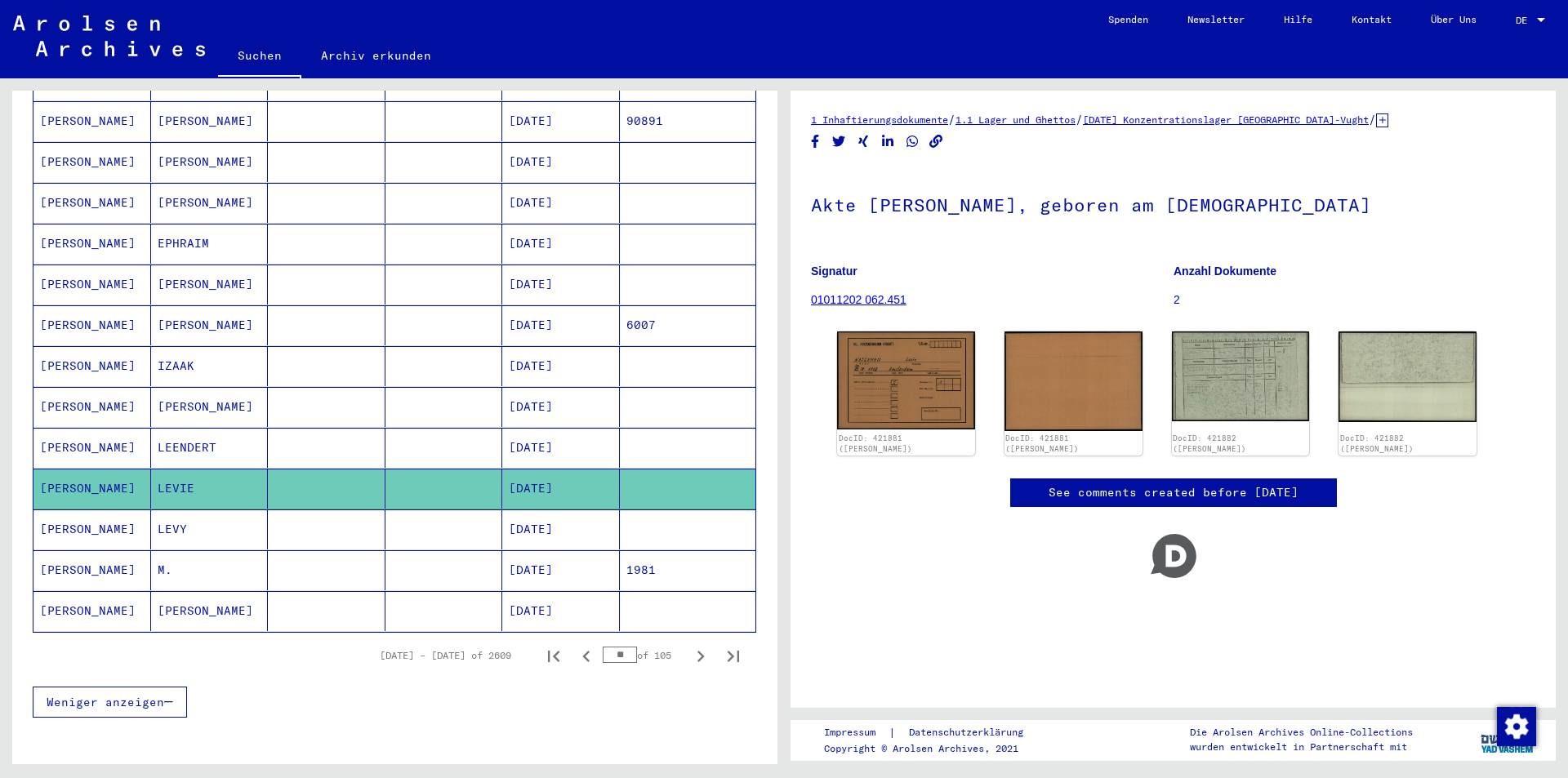
click at [559, 554] on mat-cell "08/03/1922" at bounding box center [561, 570] width 117 height 40
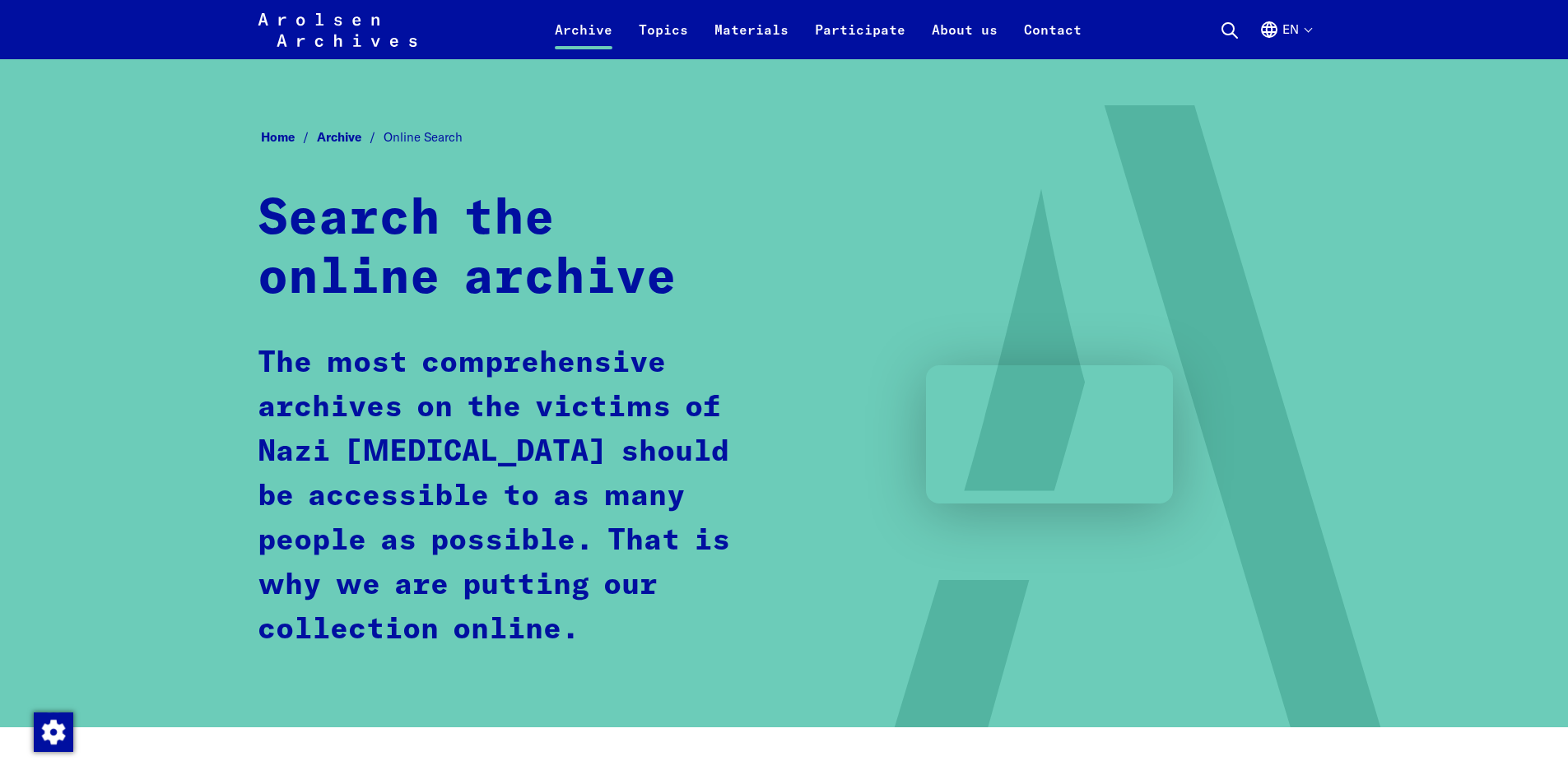
scroll to position [741, 0]
